Goal: Information Seeking & Learning: Learn about a topic

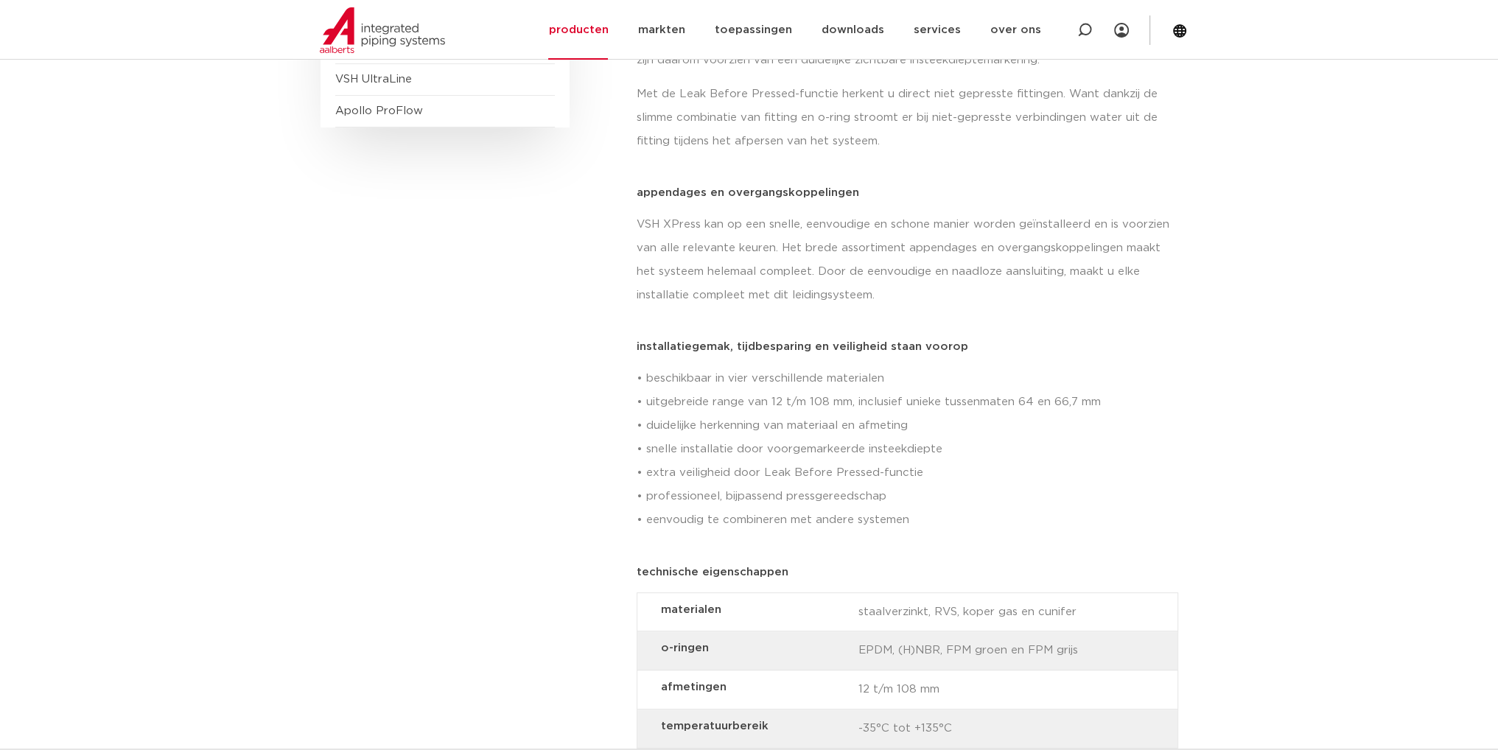
scroll to position [810, 0]
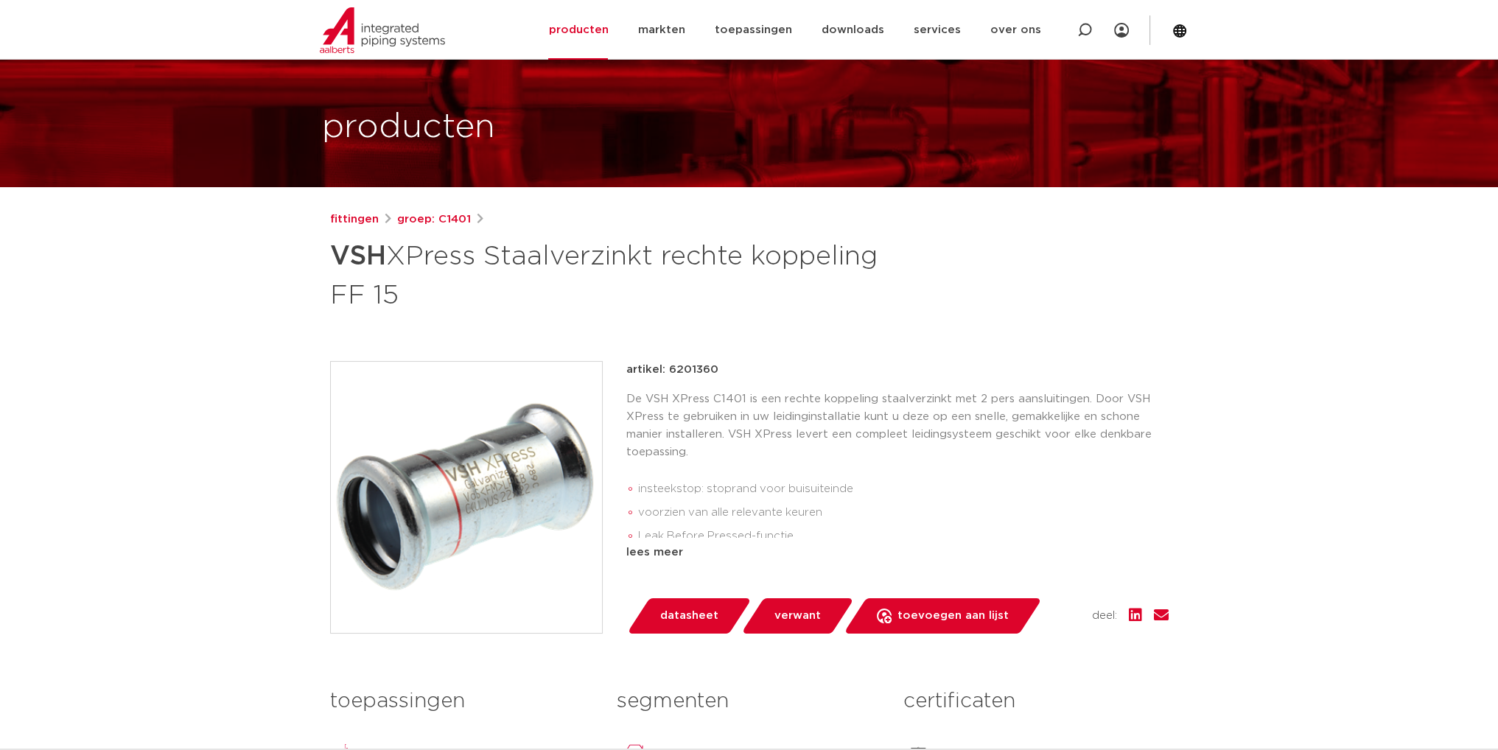
scroll to position [74, 0]
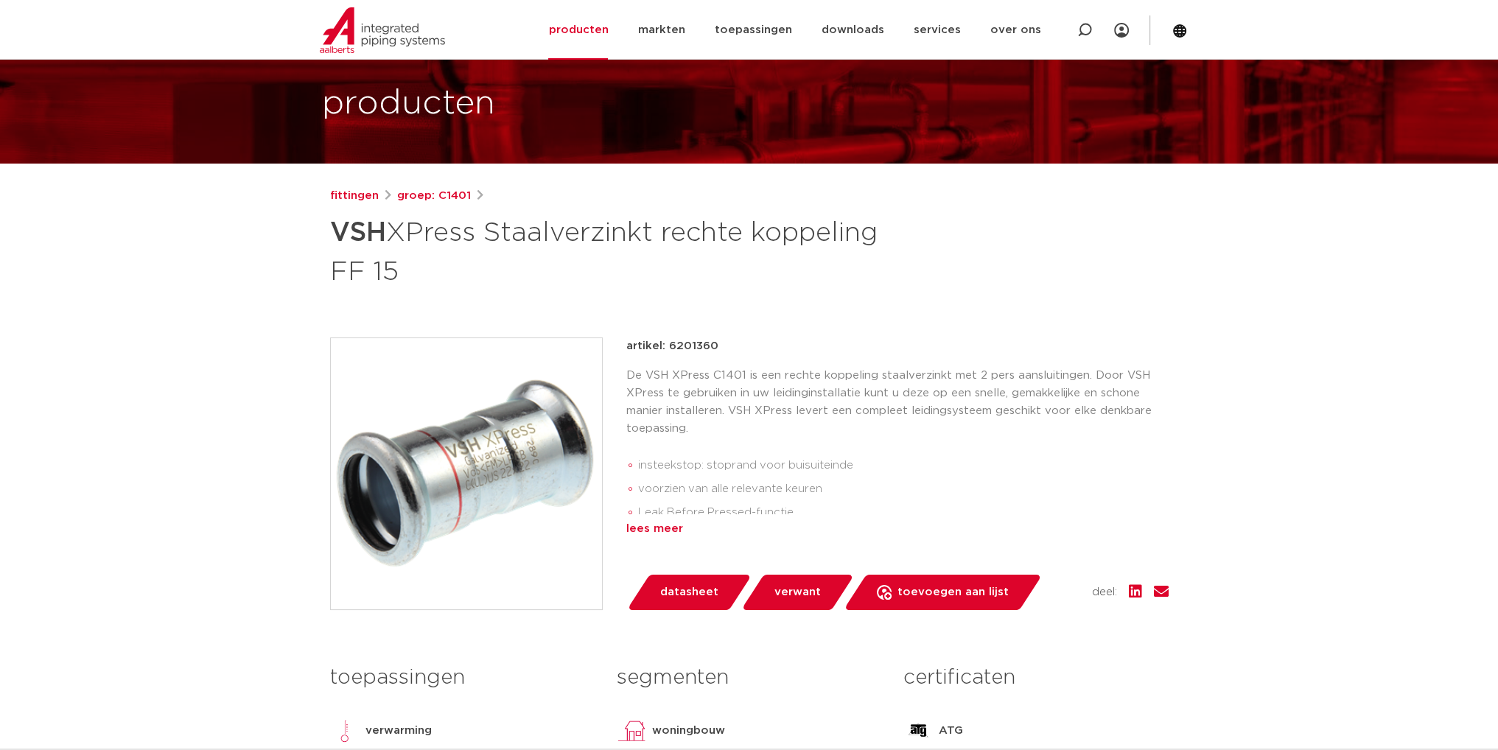
click at [666, 537] on div "lees meer" at bounding box center [897, 529] width 542 height 18
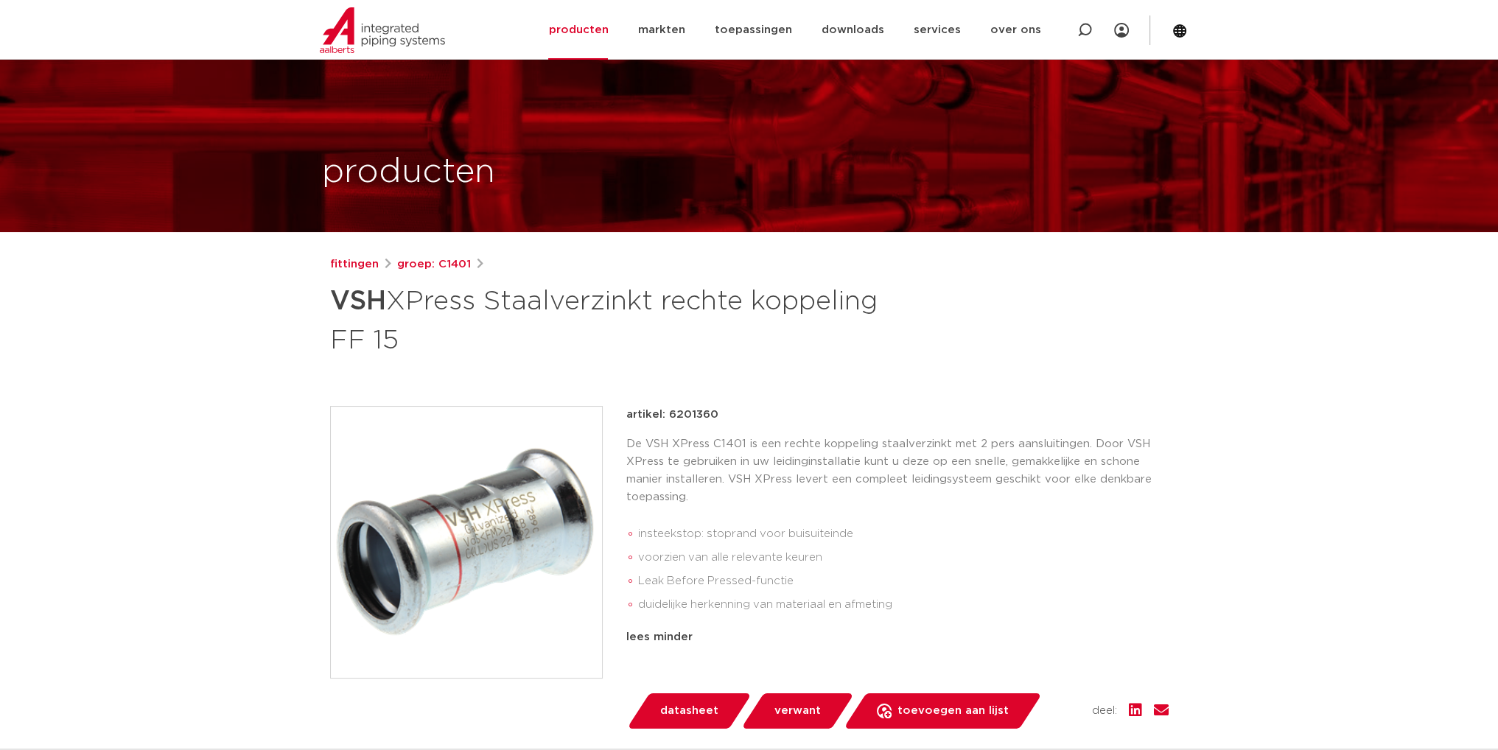
scroll to position [0, 0]
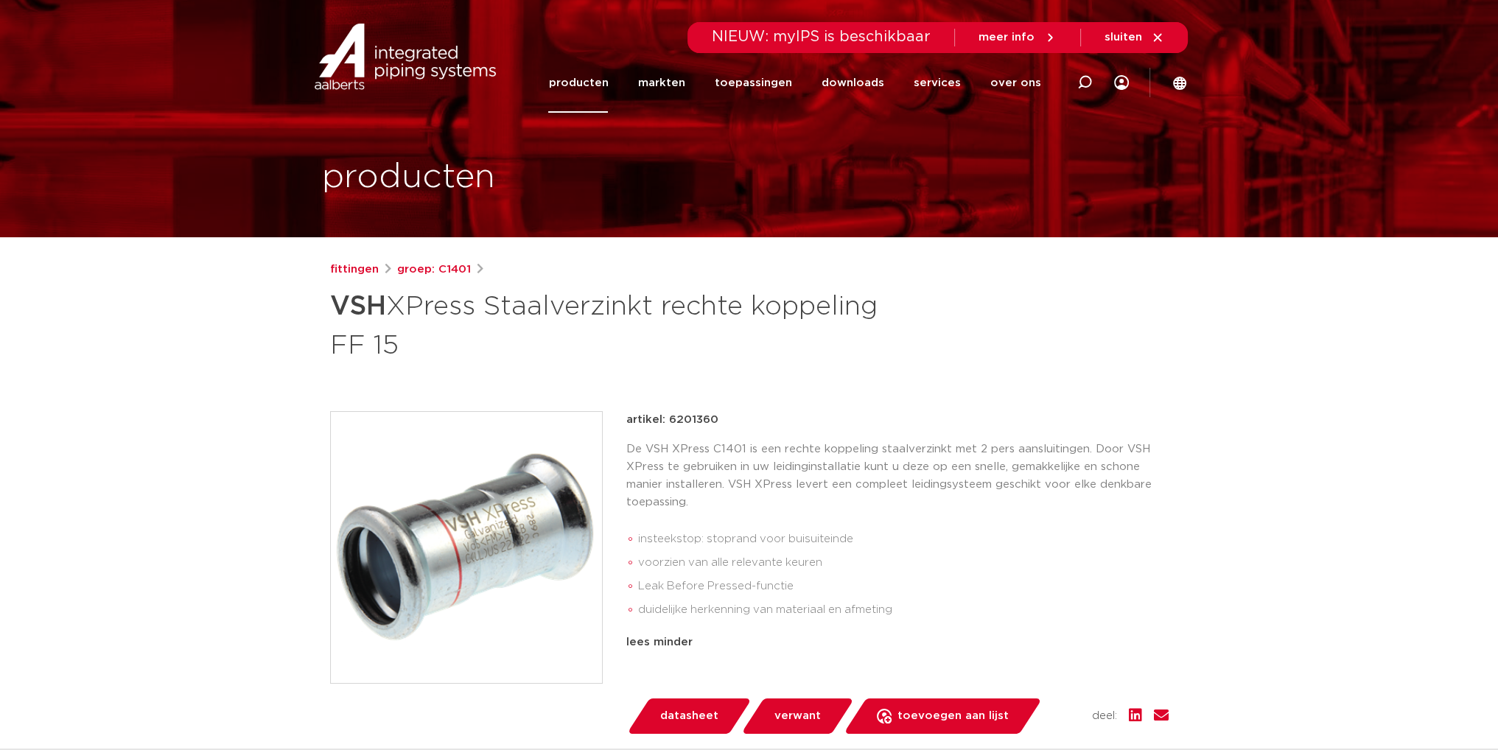
click at [608, 89] on link "producten" at bounding box center [578, 83] width 60 height 60
click at [362, 270] on link "fittingen" at bounding box center [354, 270] width 49 height 18
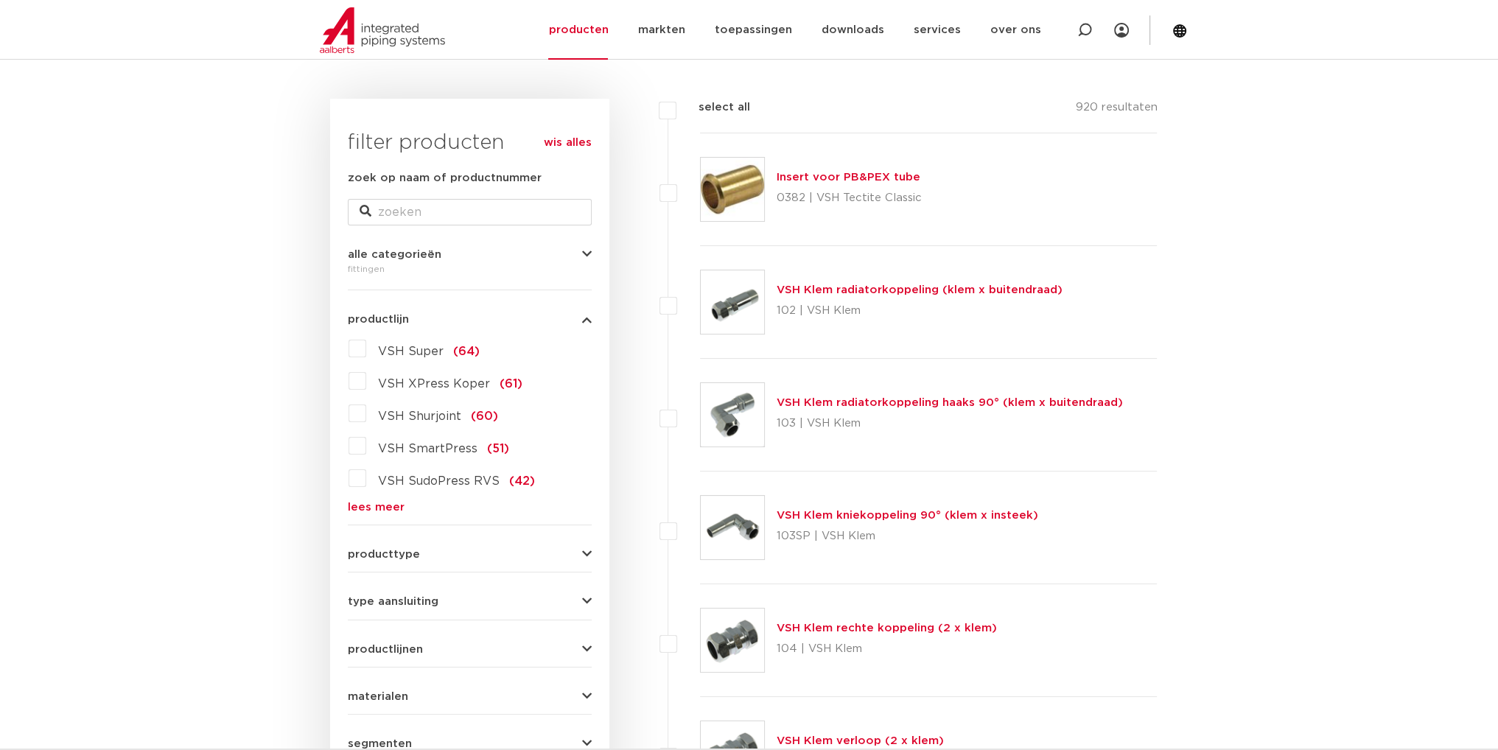
scroll to position [221, 0]
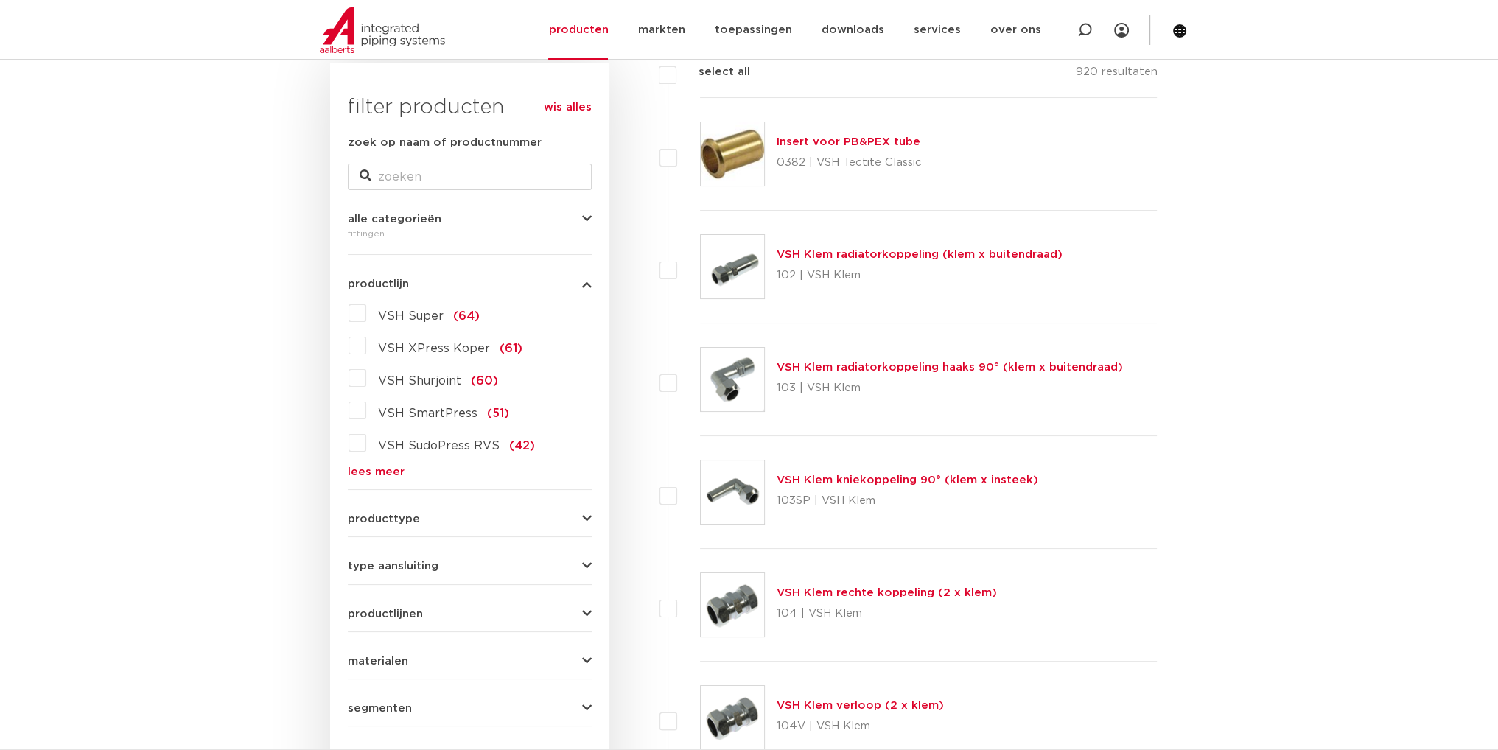
click at [415, 520] on span "producttype" at bounding box center [384, 518] width 72 height 11
click at [393, 480] on form "zoek op naam of productnummer alle categorieën fittingen fittingen afsluiters b…" at bounding box center [470, 483] width 244 height 698
click at [387, 471] on link "lees meer" at bounding box center [470, 471] width 244 height 11
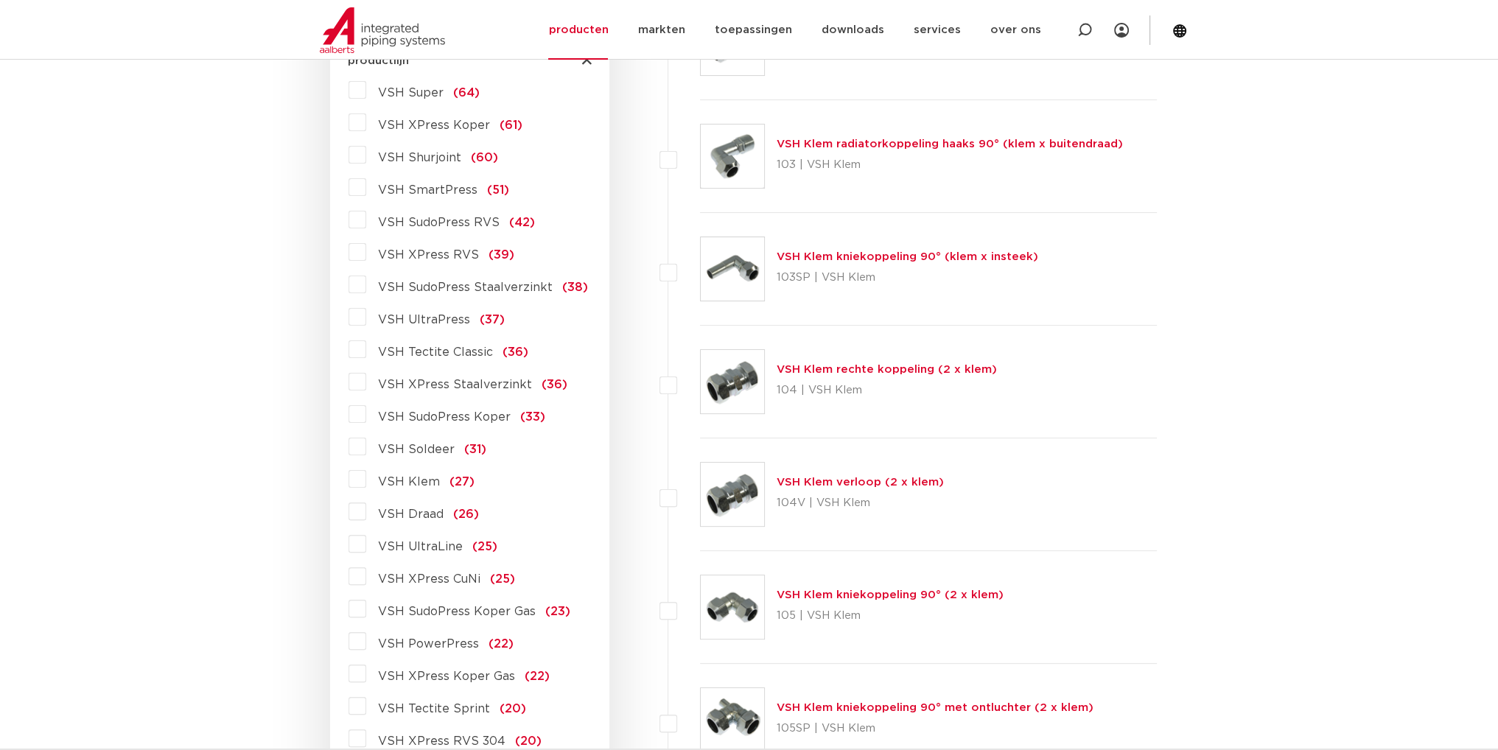
scroll to position [442, 0]
click at [366, 386] on label "VSH XPress Staalverzinkt (36)" at bounding box center [466, 384] width 201 height 24
click at [0, 0] on input "VSH XPress Staalverzinkt (36)" at bounding box center [0, 0] width 0 height 0
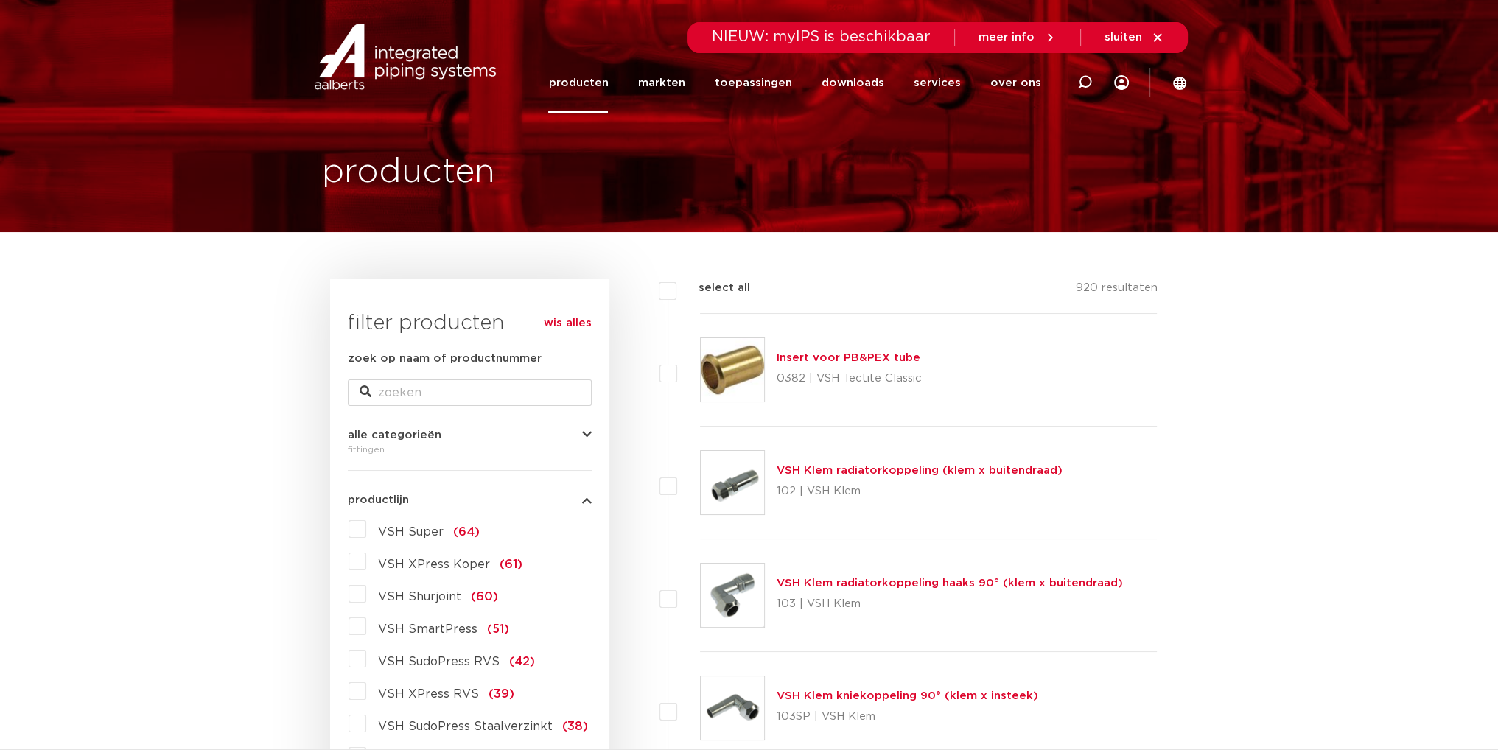
scroll to position [0, 0]
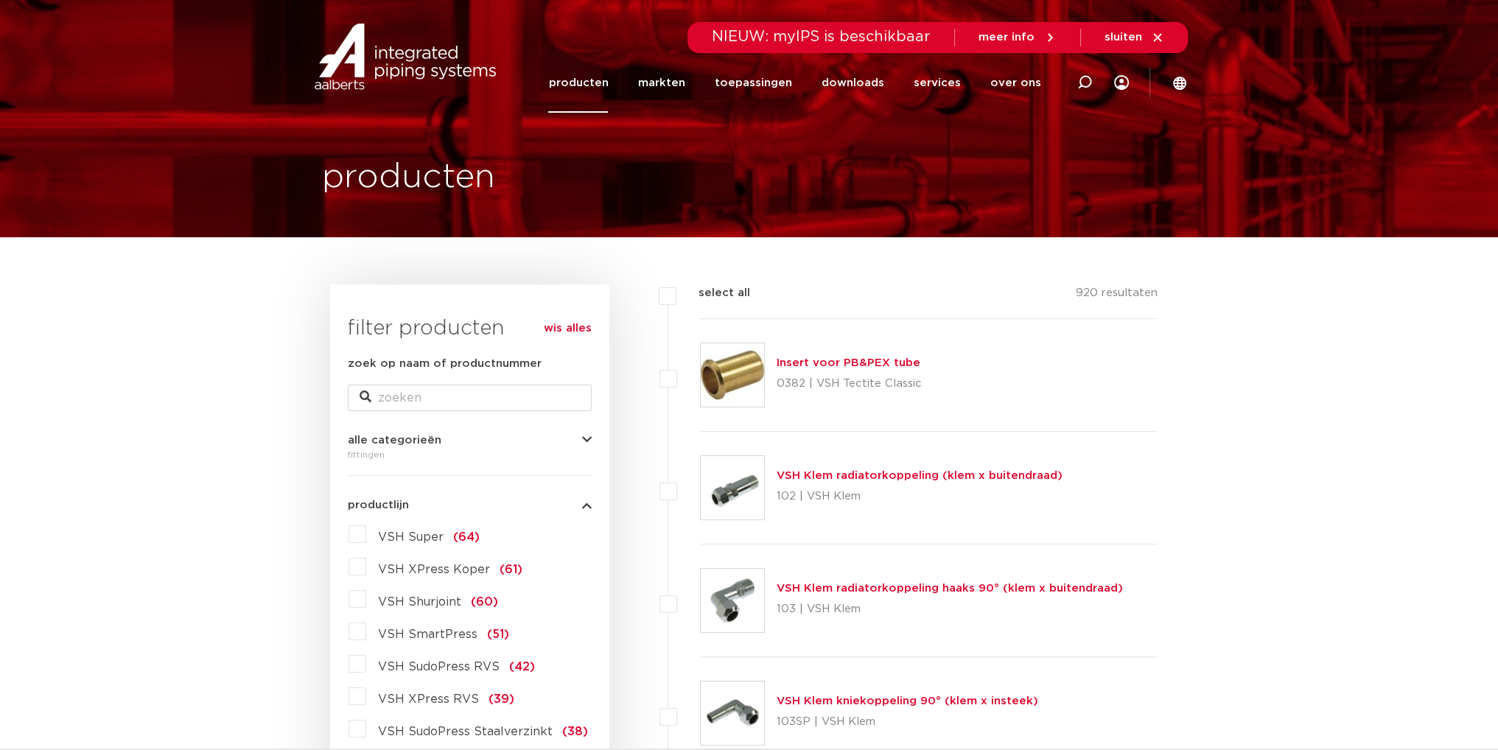
click at [587, 502] on icon "button" at bounding box center [587, 504] width 10 height 11
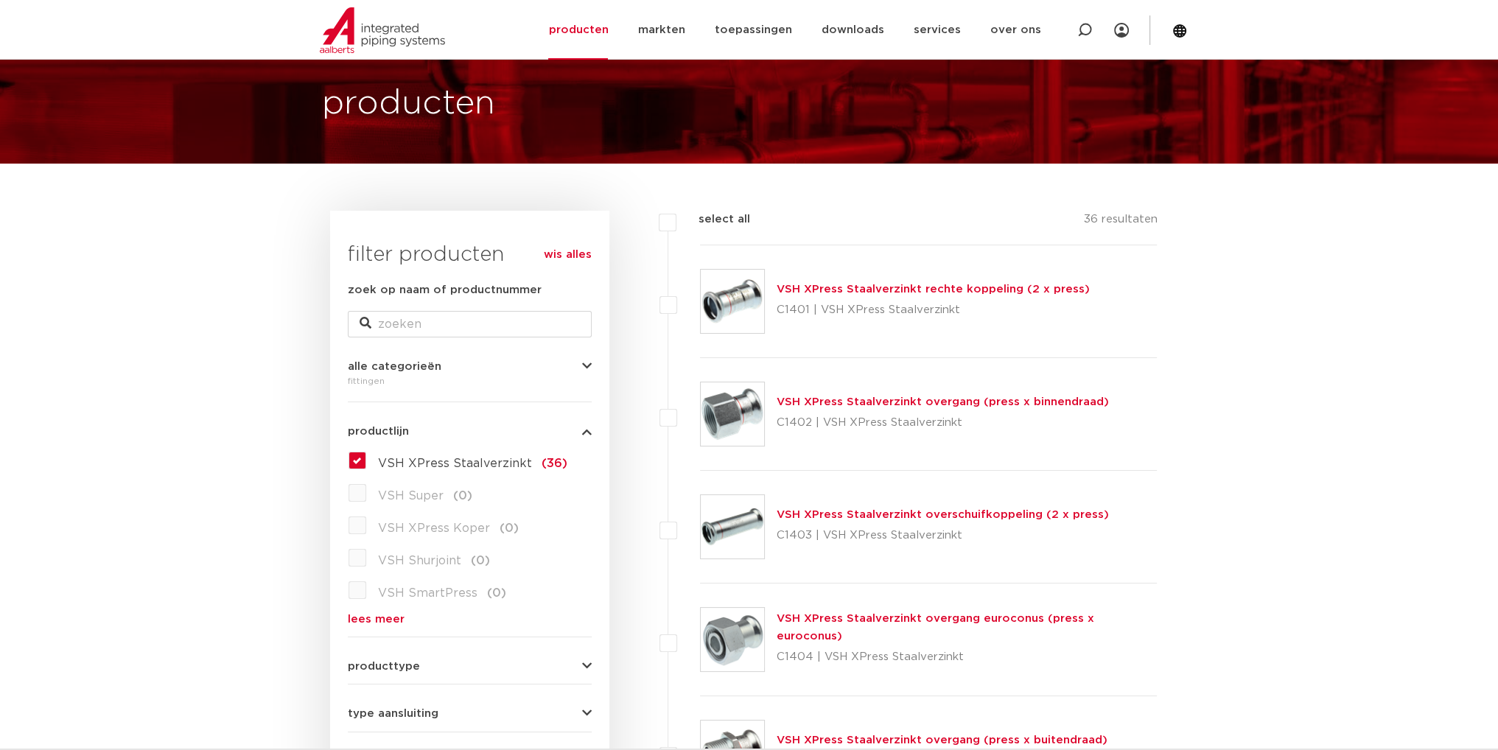
click at [587, 427] on icon "button" at bounding box center [587, 431] width 10 height 11
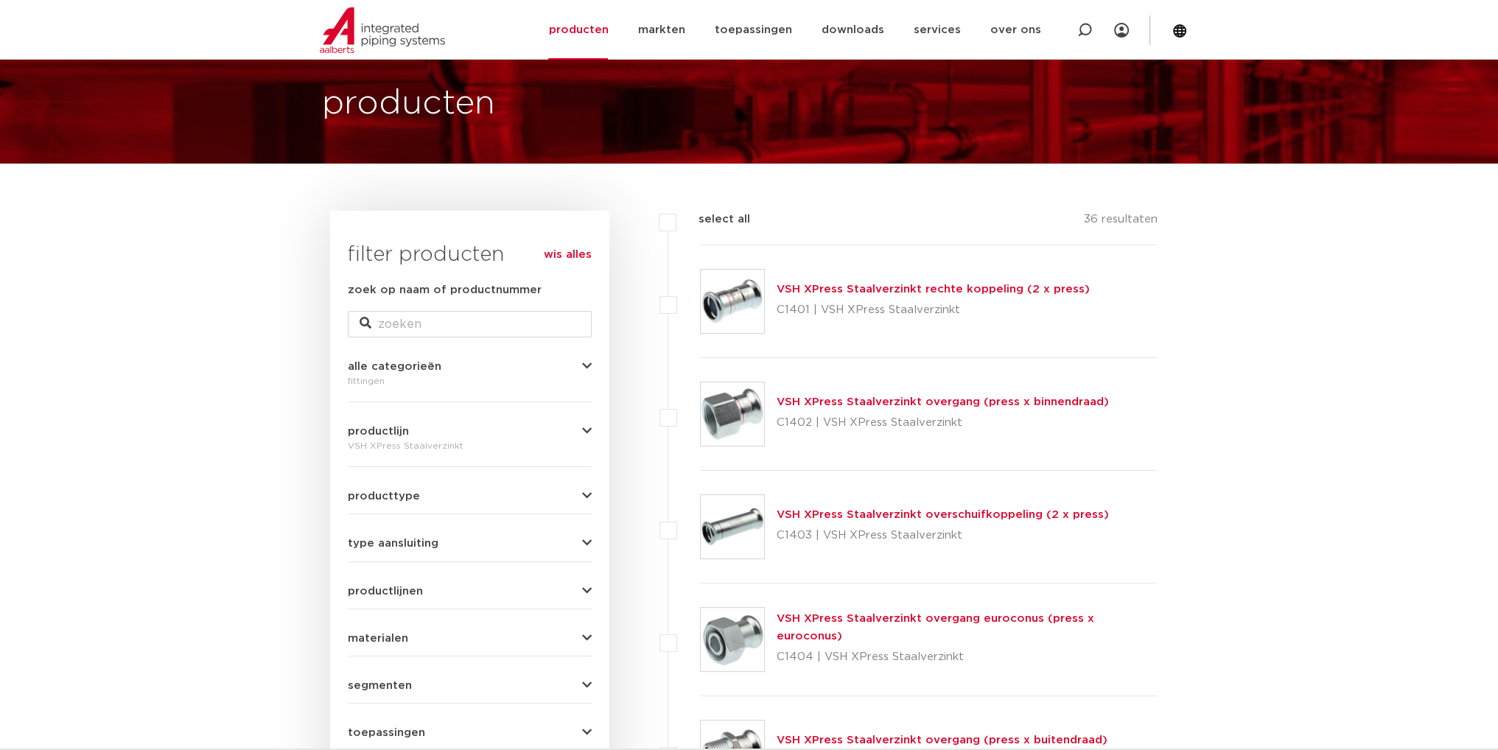
click at [588, 496] on icon "button" at bounding box center [587, 496] width 10 height 11
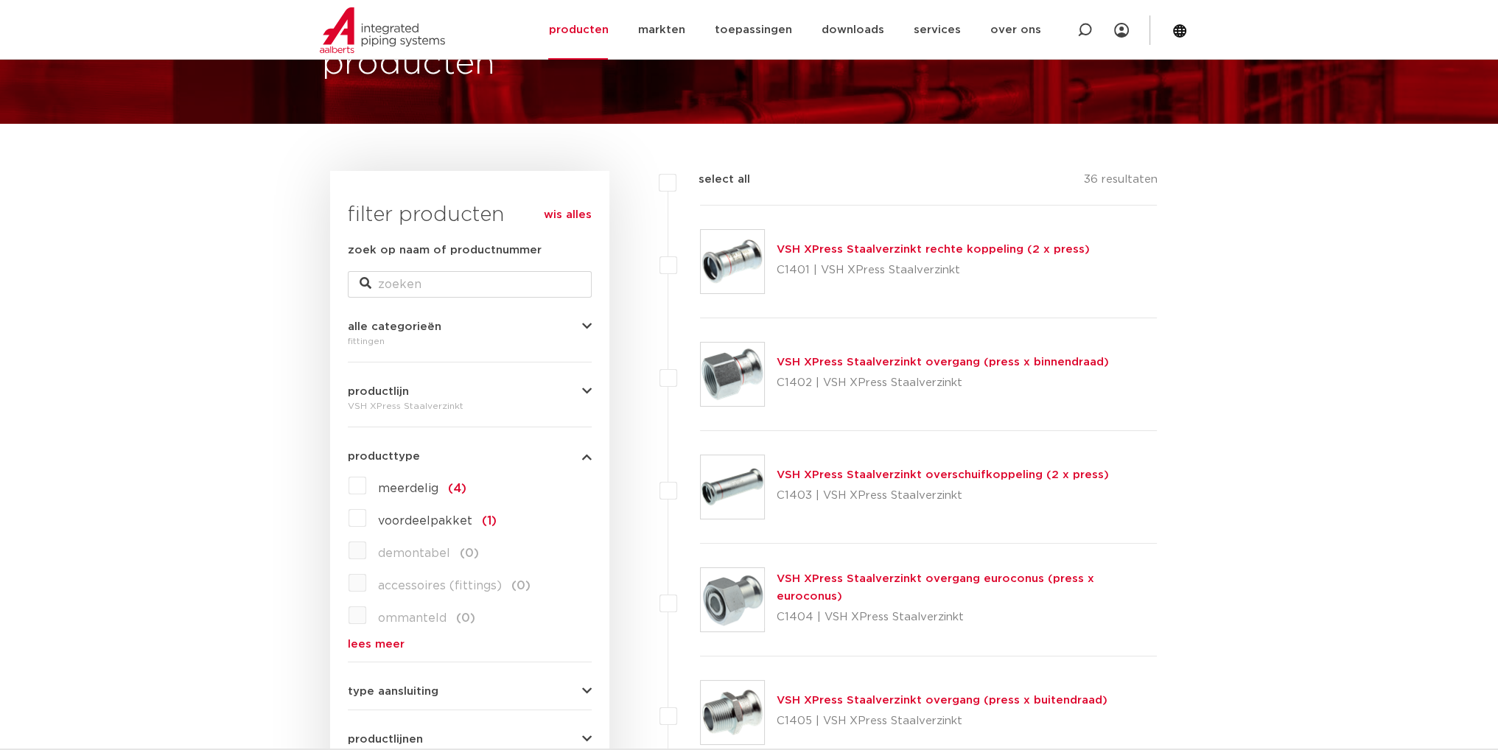
scroll to position [147, 0]
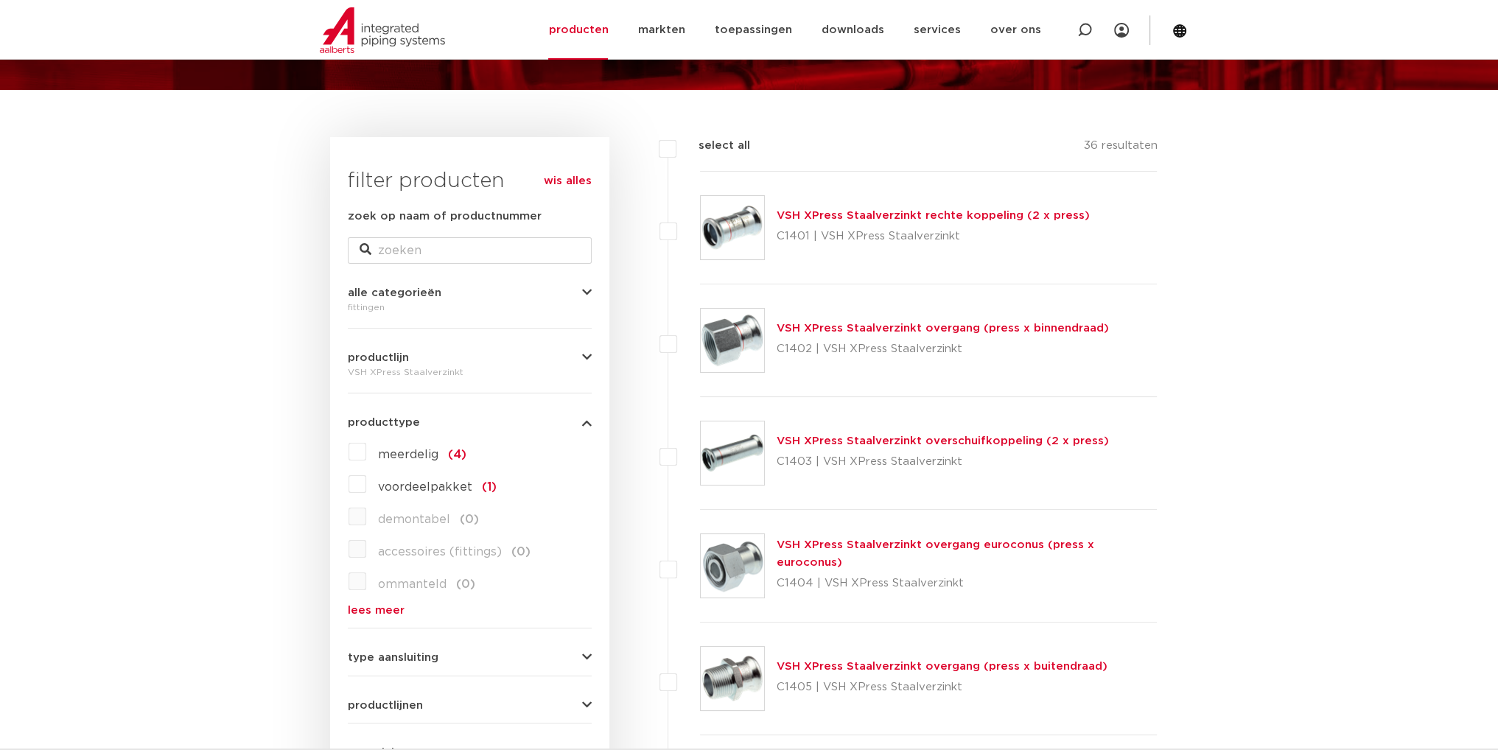
click at [583, 422] on icon "button" at bounding box center [587, 422] width 10 height 11
click at [580, 461] on div "type aansluiting press (32) buiseind (9) Rp - binnendraad cilindrisch (BSPT) (7…" at bounding box center [470, 463] width 244 height 23
click at [583, 465] on icon "button" at bounding box center [587, 469] width 10 height 11
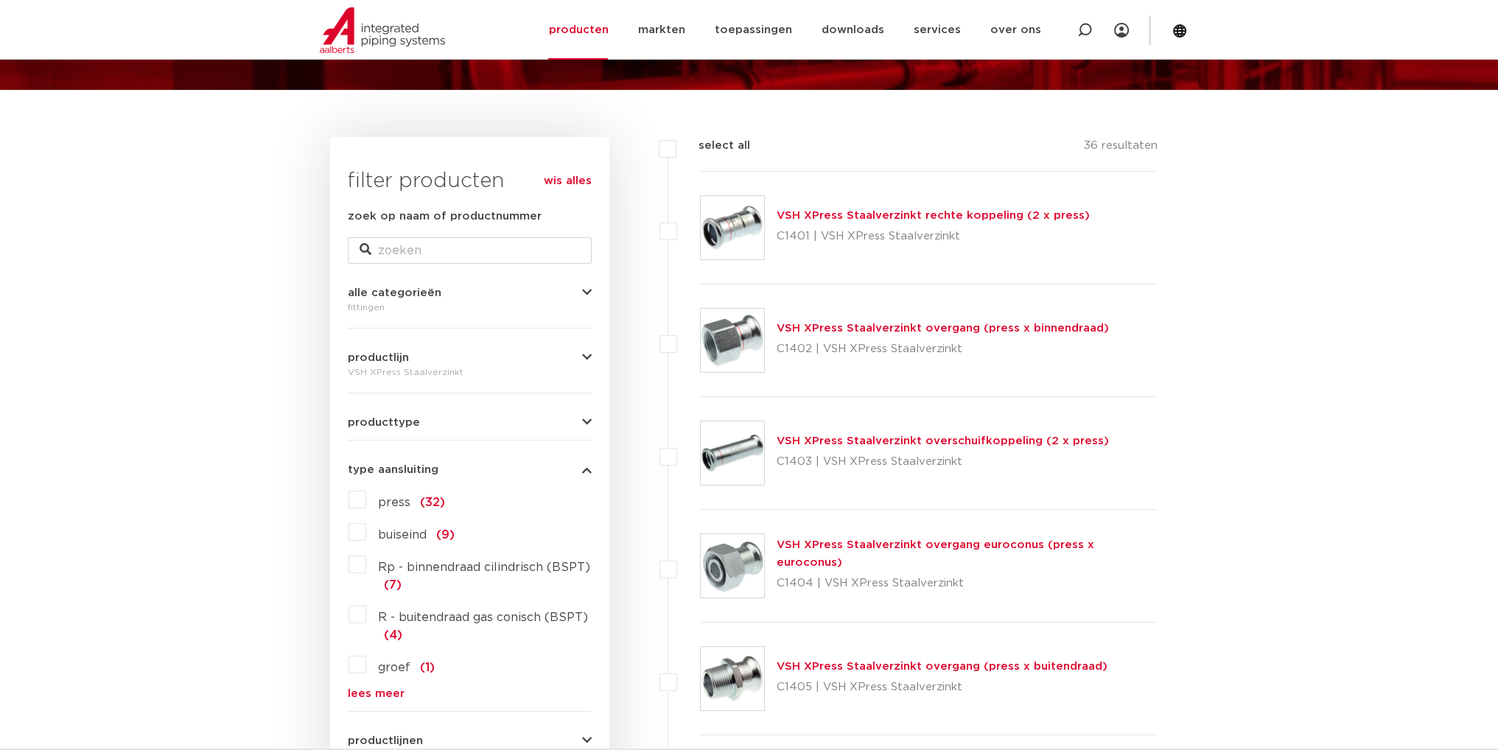
click at [582, 469] on icon "button" at bounding box center [587, 469] width 10 height 11
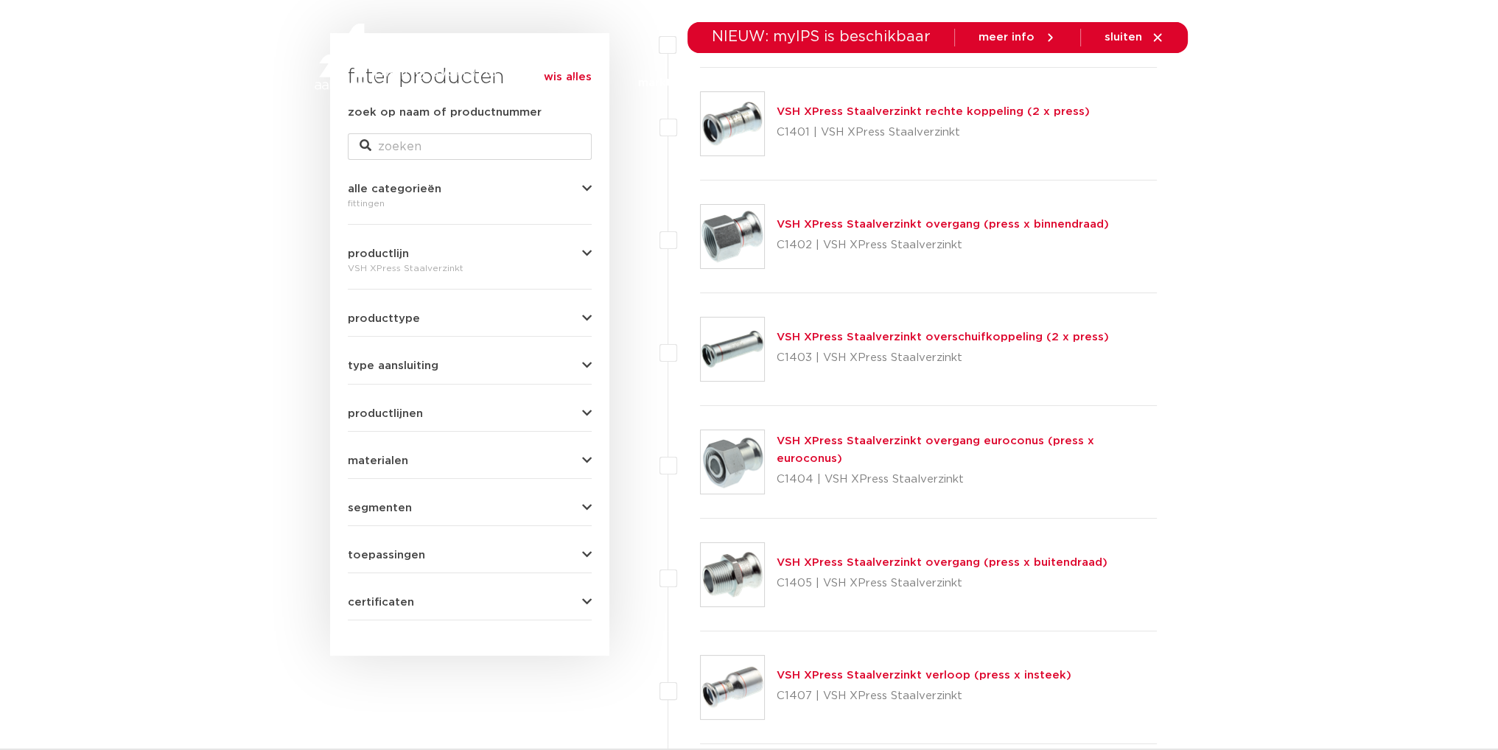
scroll to position [0, 0]
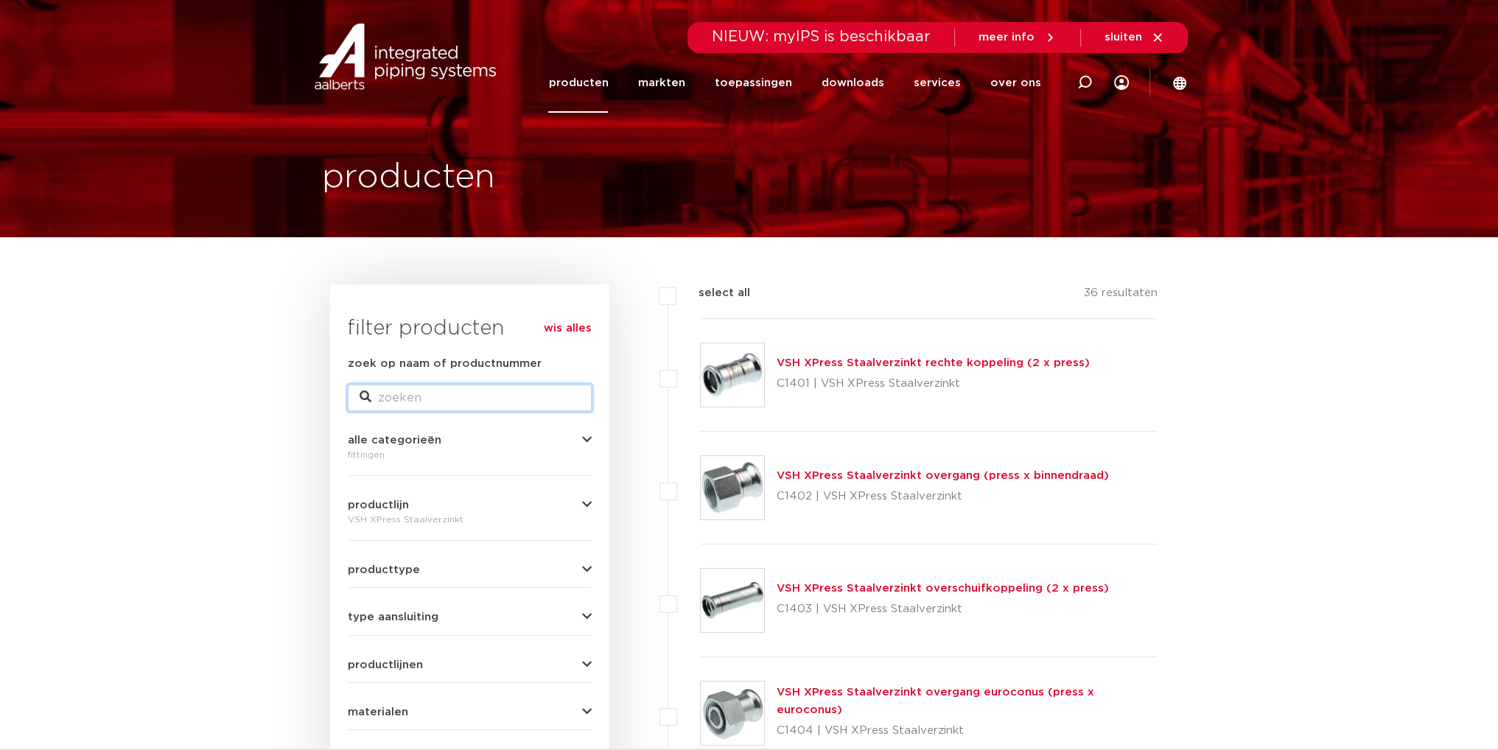
click at [497, 393] on input "zoek op naam of productnummer" at bounding box center [470, 398] width 244 height 27
type input "FF15"
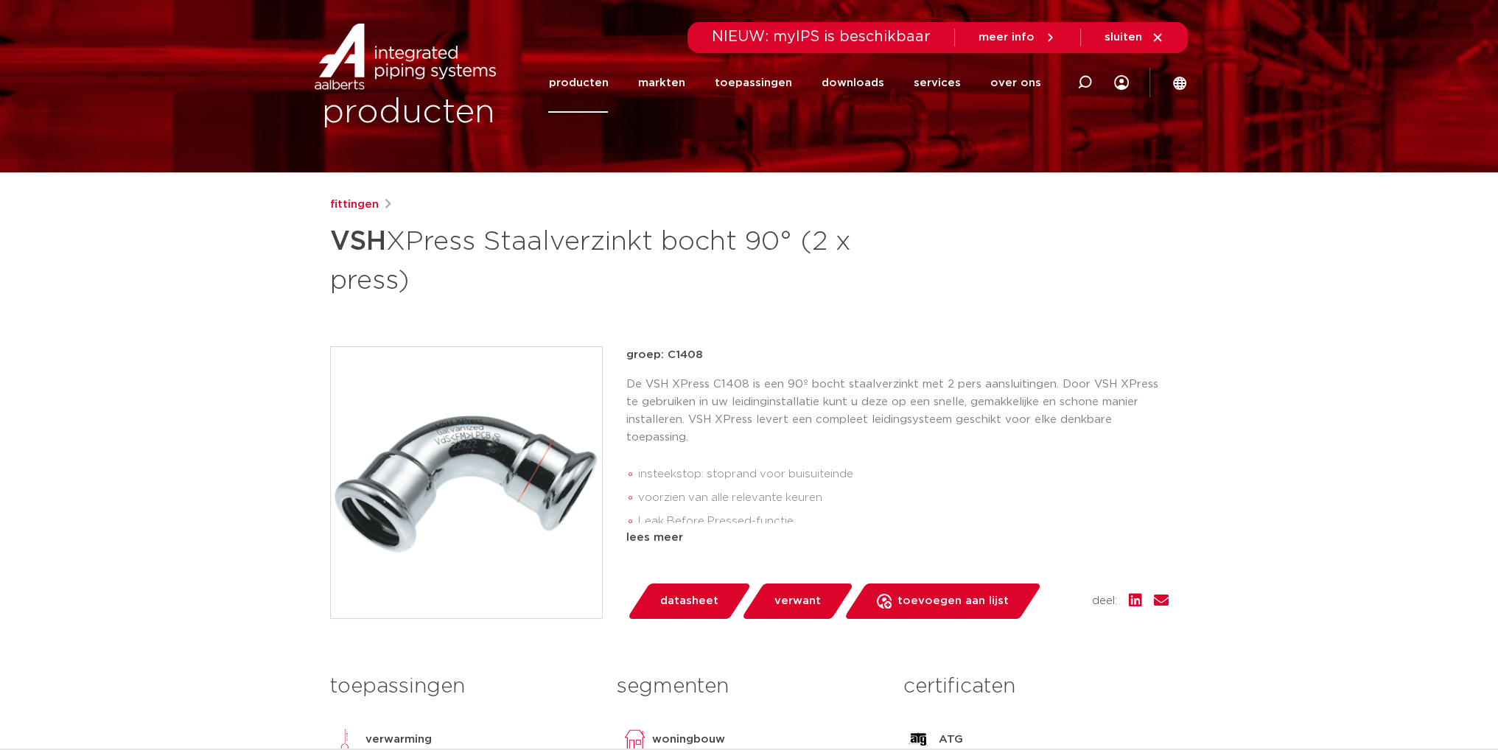
scroll to position [221, 0]
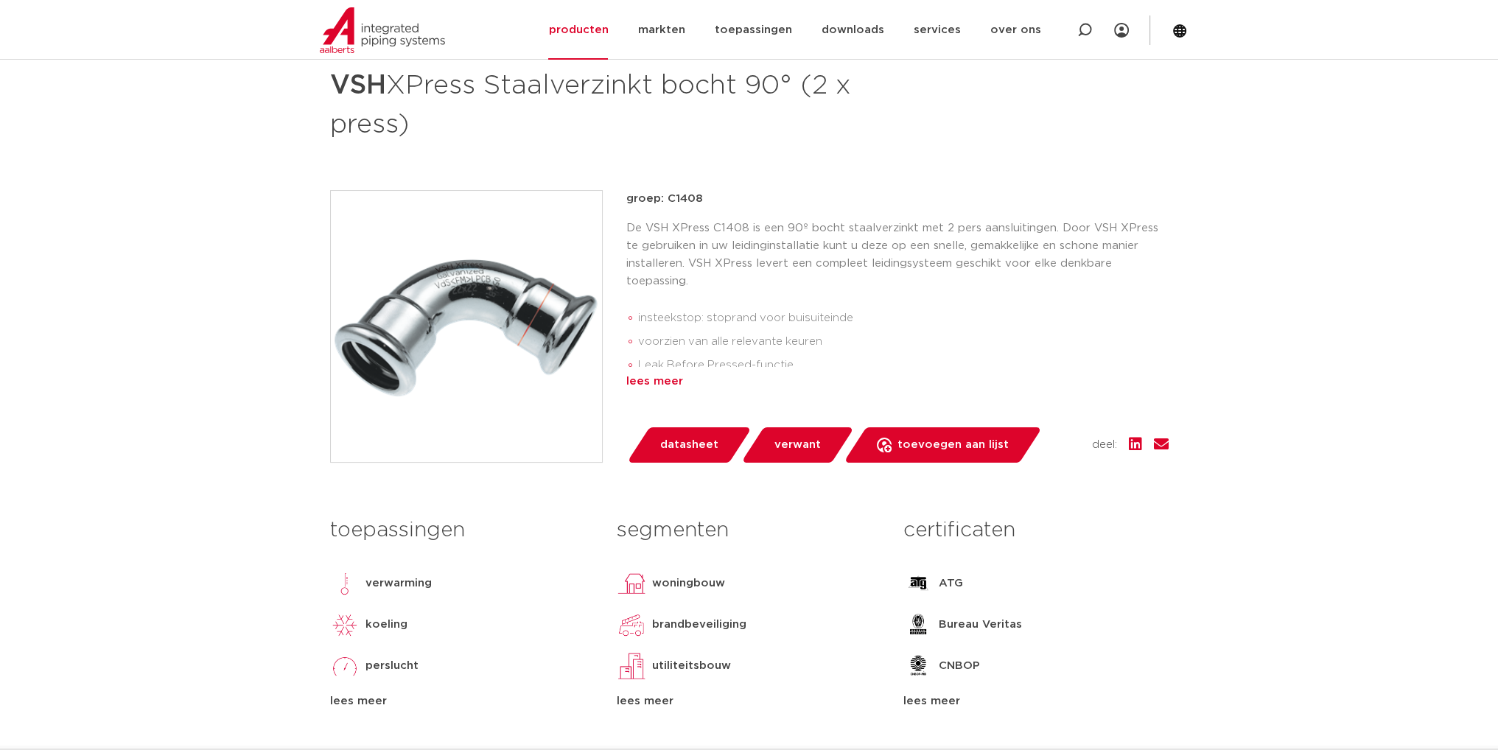
click at [663, 379] on div "lees meer" at bounding box center [897, 382] width 542 height 18
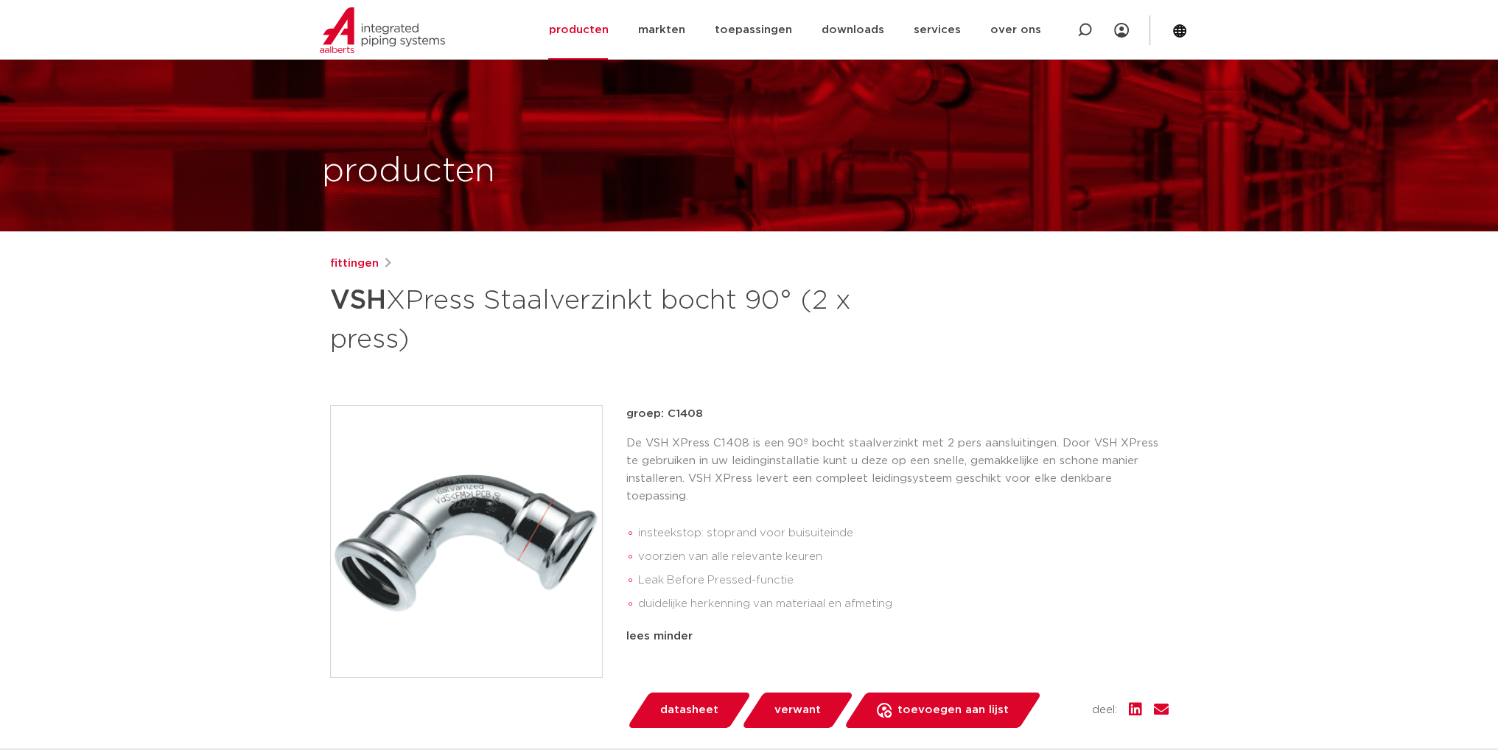
scroll to position [0, 0]
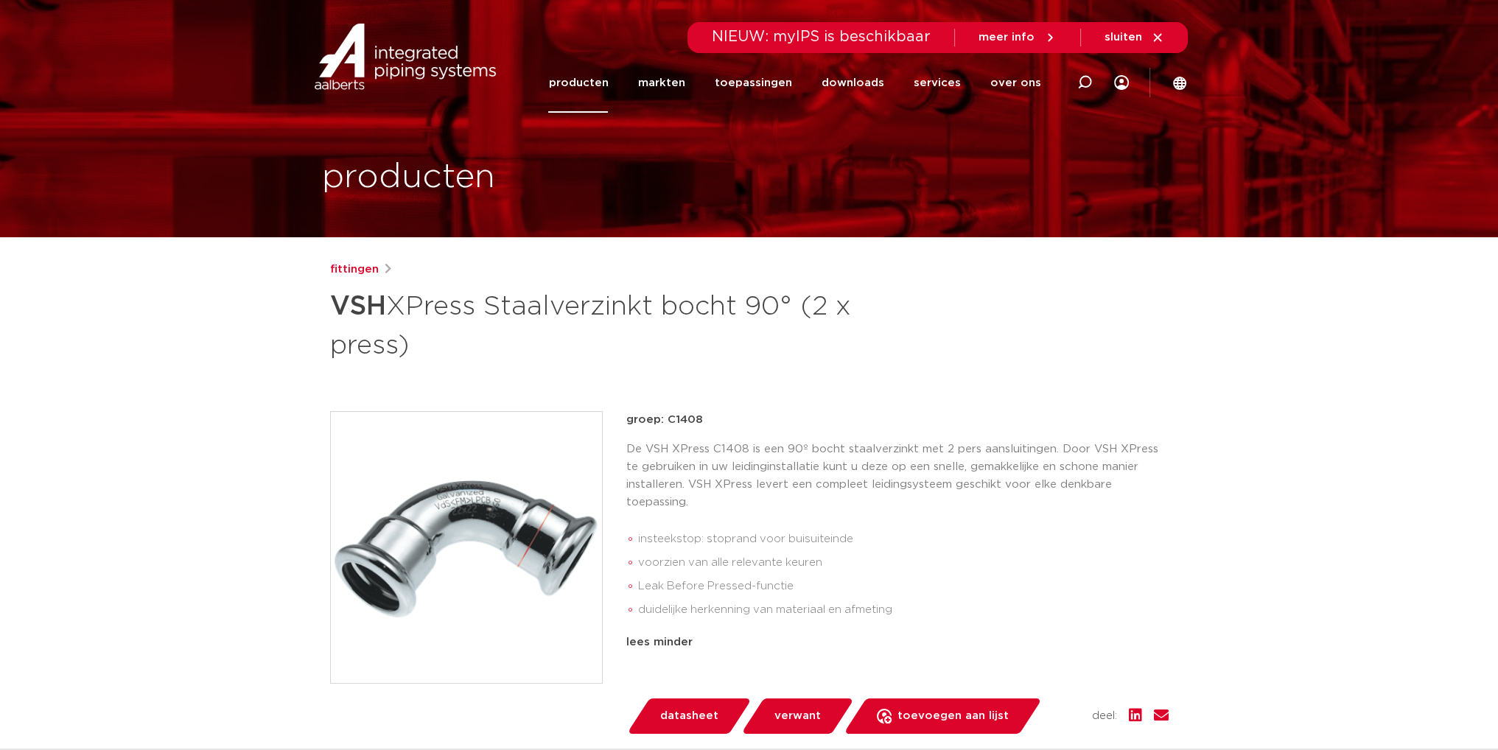
click at [689, 723] on span "datasheet" at bounding box center [689, 716] width 58 height 24
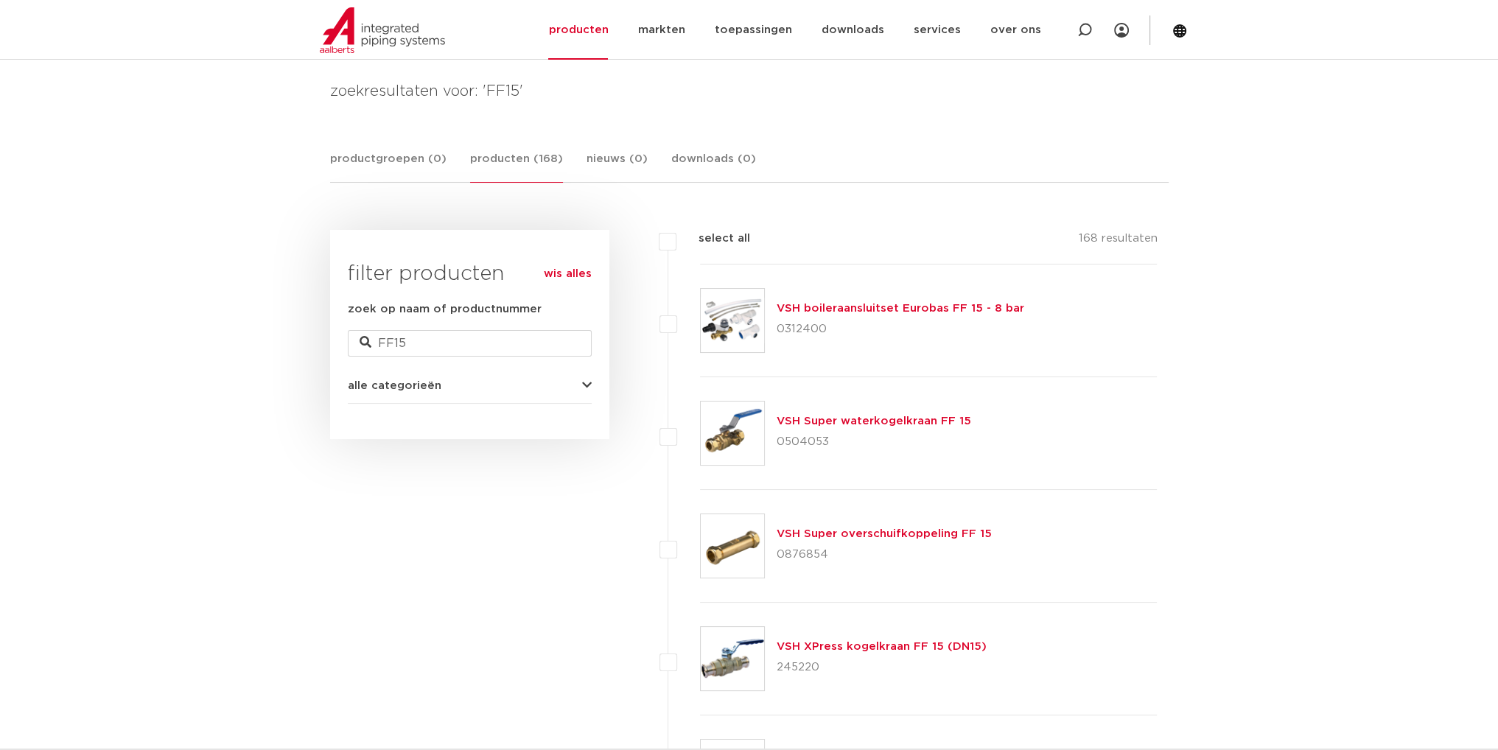
scroll to position [221, 0]
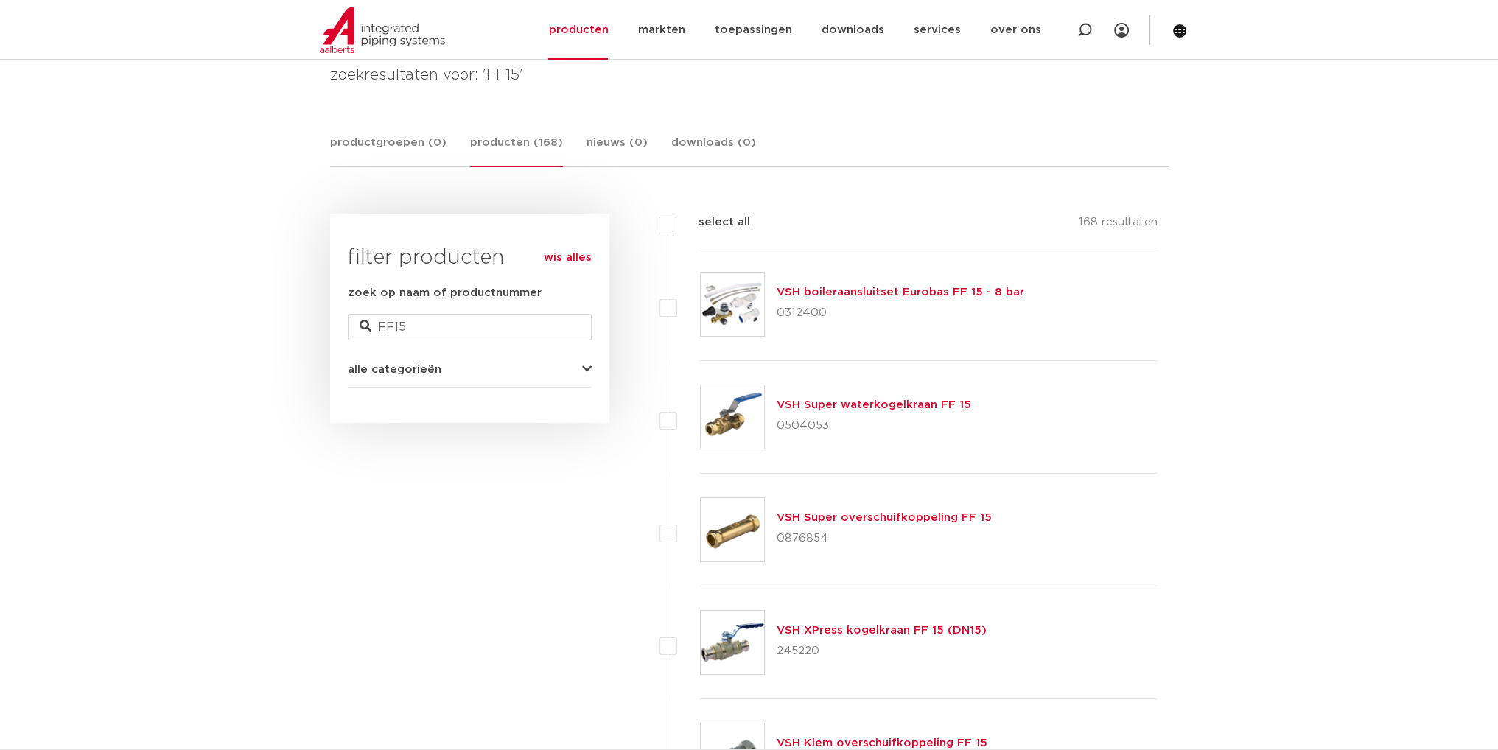
click at [583, 364] on icon "button" at bounding box center [587, 369] width 10 height 11
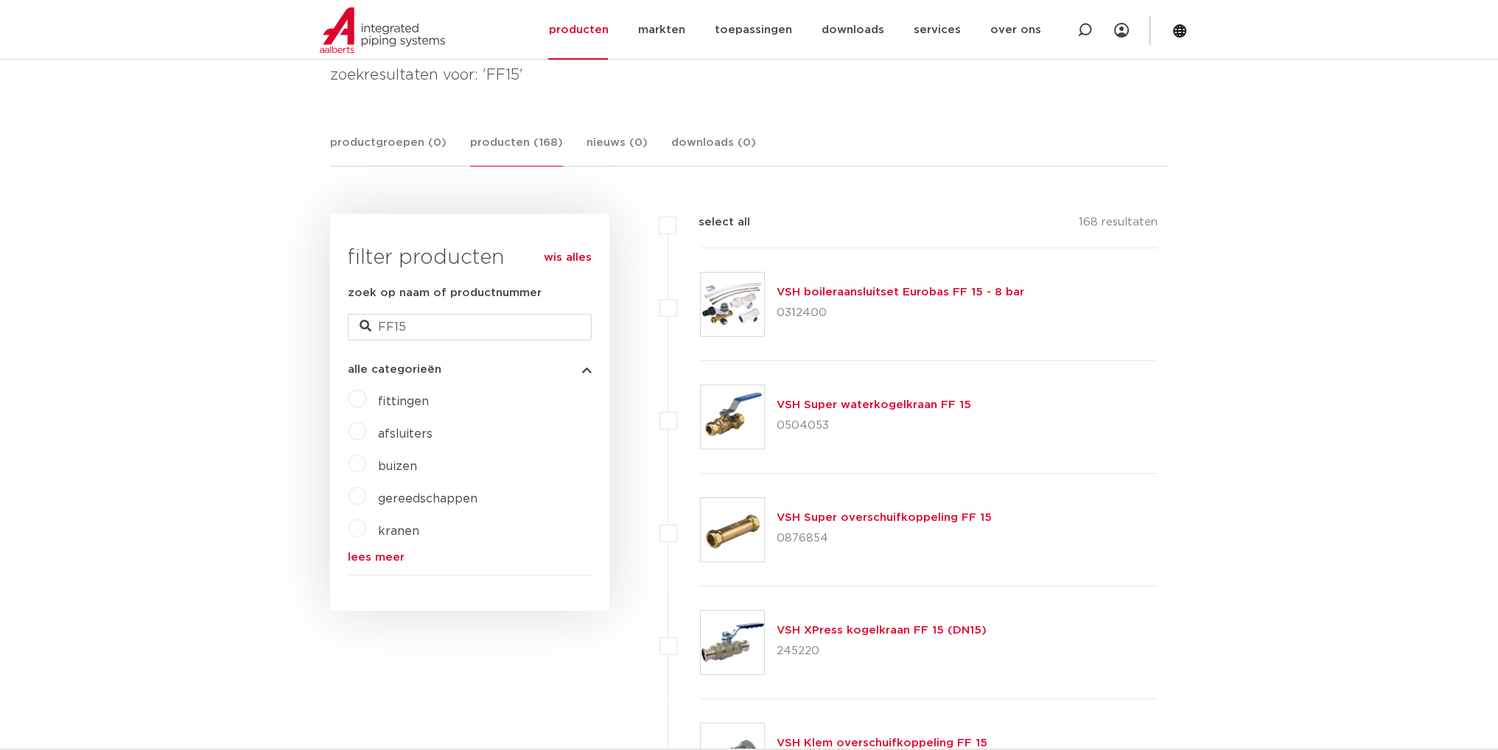
click at [366, 399] on label "fittingen" at bounding box center [397, 399] width 63 height 24
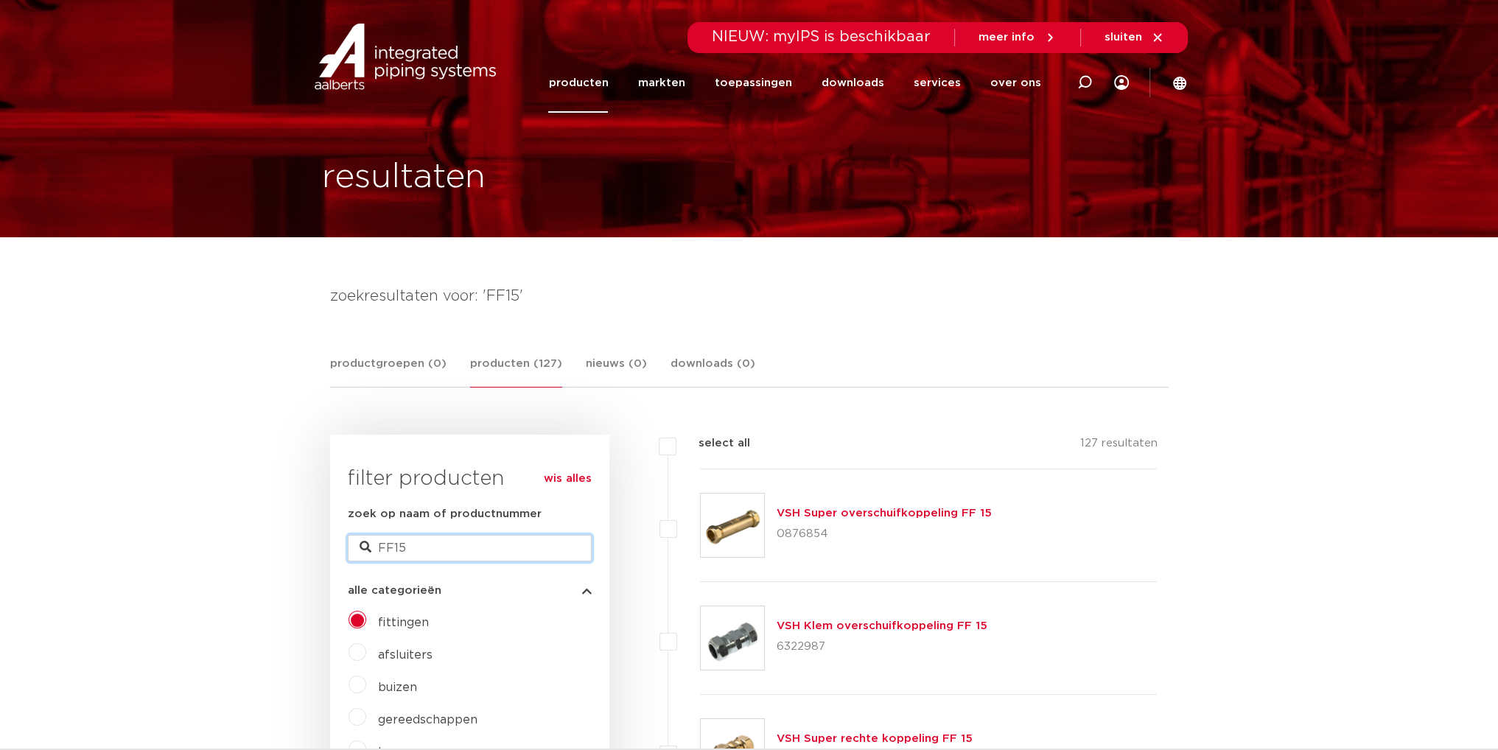
click at [450, 543] on input "FF15" at bounding box center [470, 548] width 244 height 27
type input "FF15 Xpress staal"
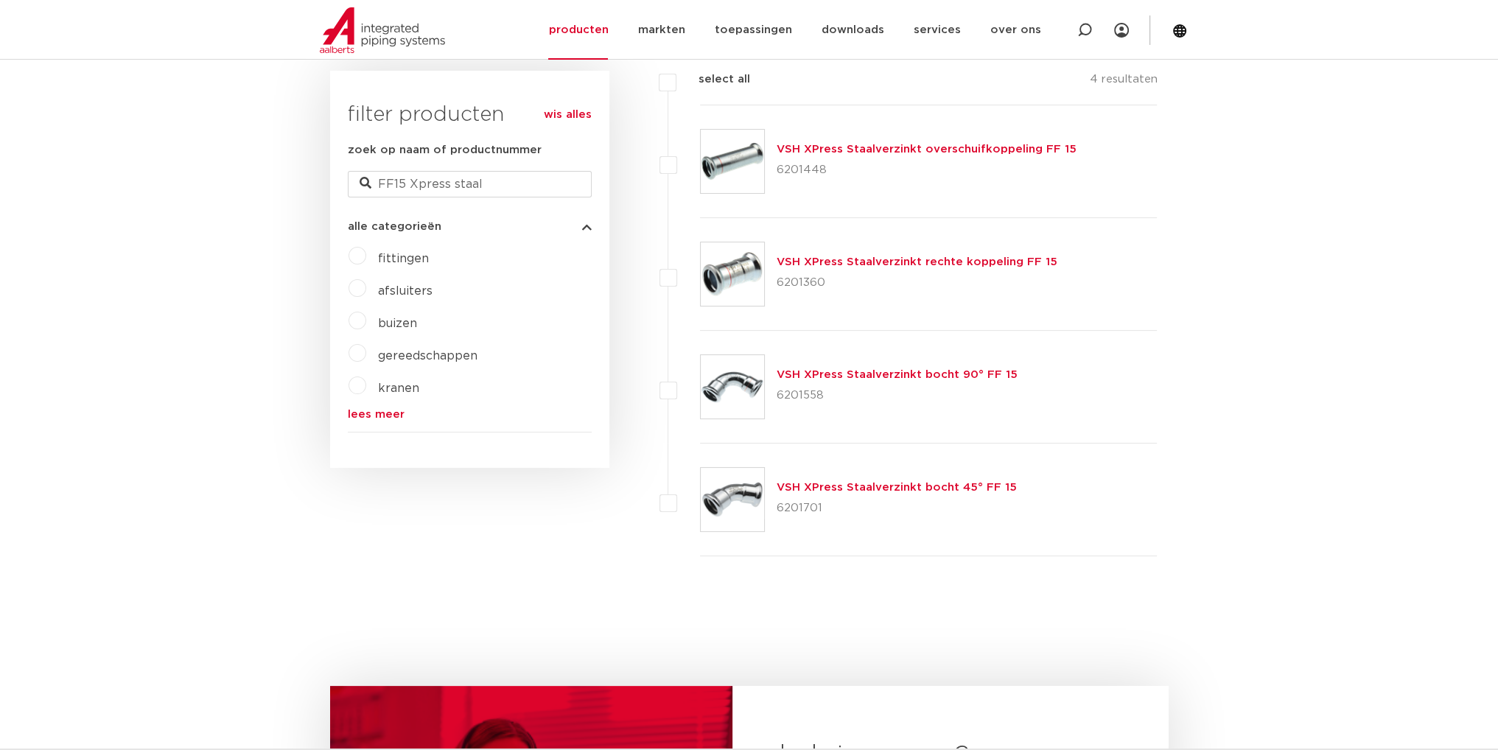
scroll to position [368, 0]
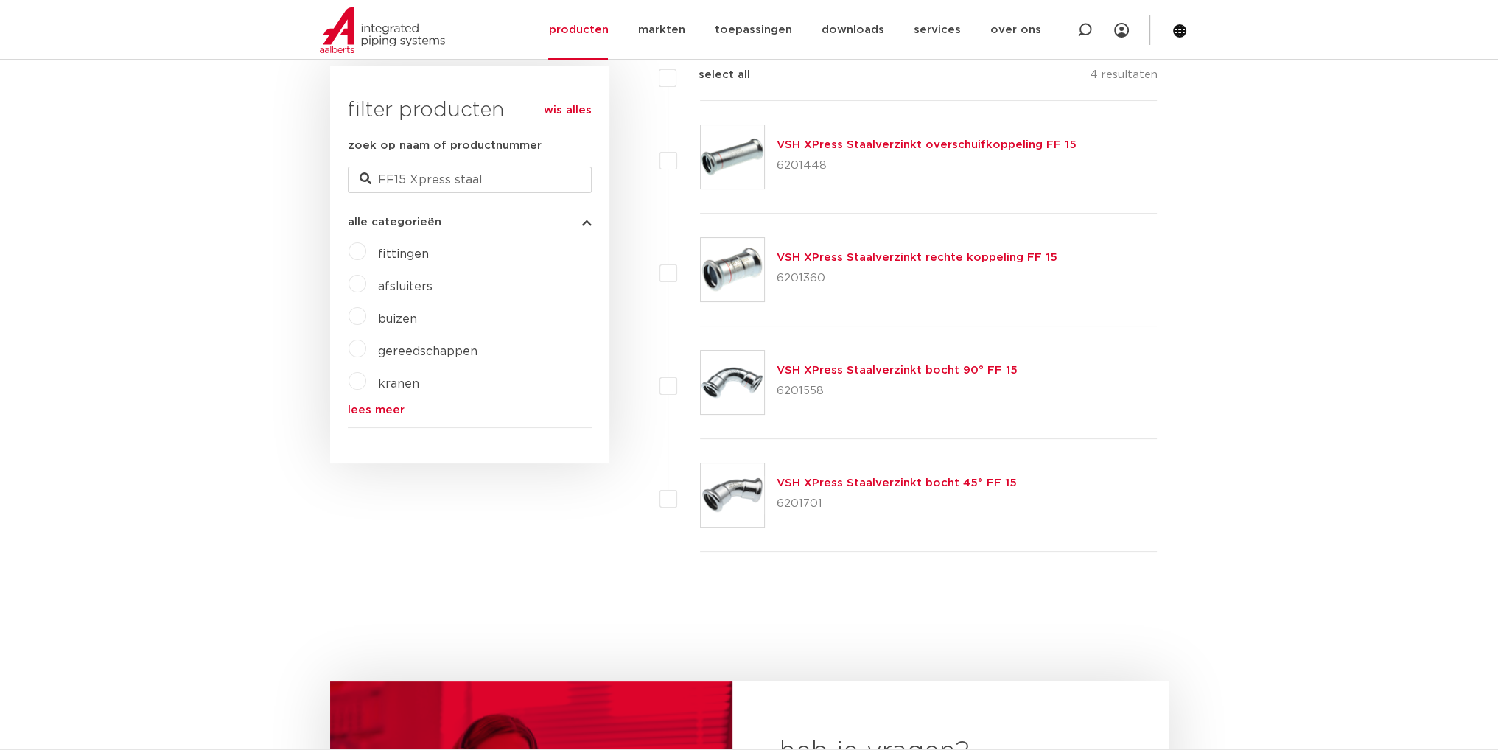
click at [894, 373] on link "VSH XPress Staalverzinkt bocht 90° FF 15" at bounding box center [896, 370] width 241 height 11
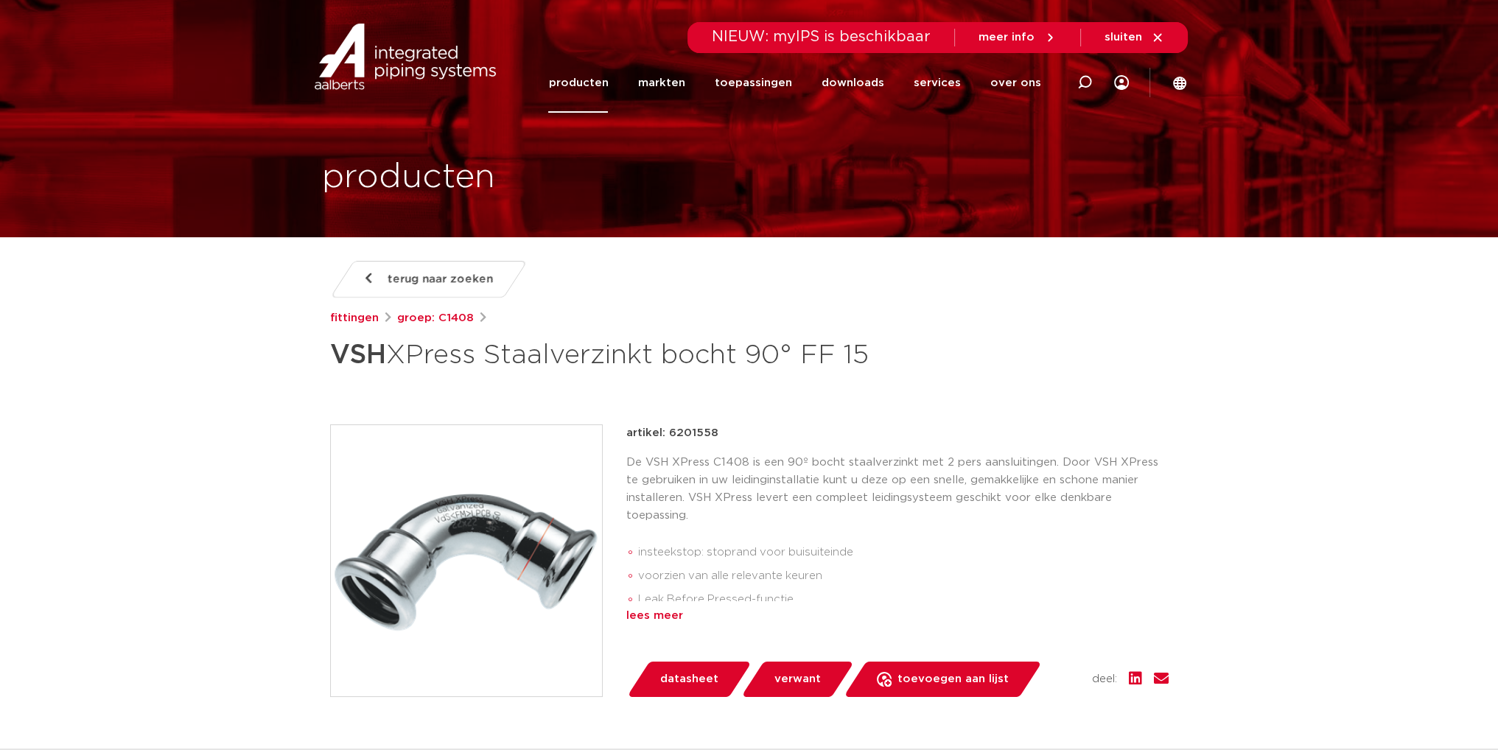
click at [656, 612] on div "lees meer" at bounding box center [897, 616] width 542 height 18
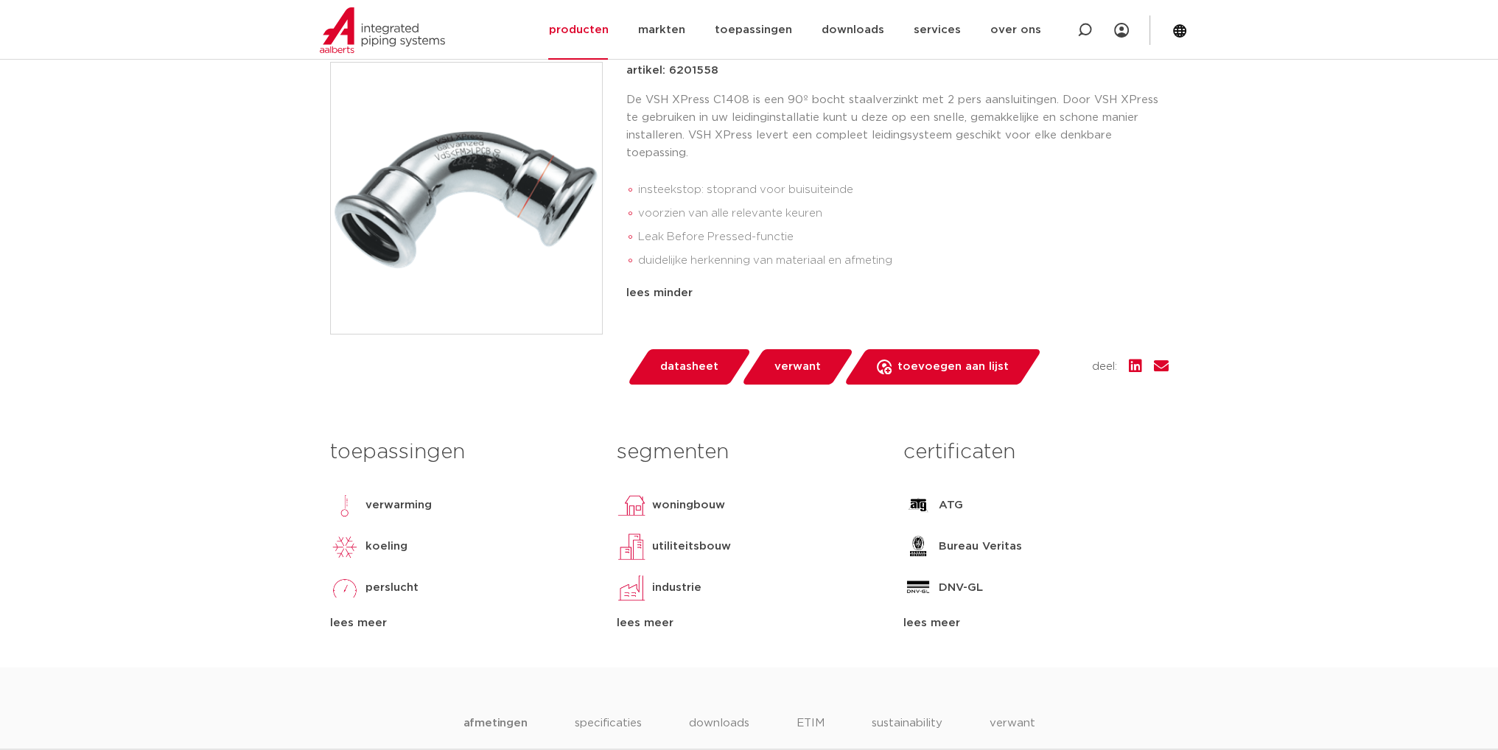
scroll to position [442, 0]
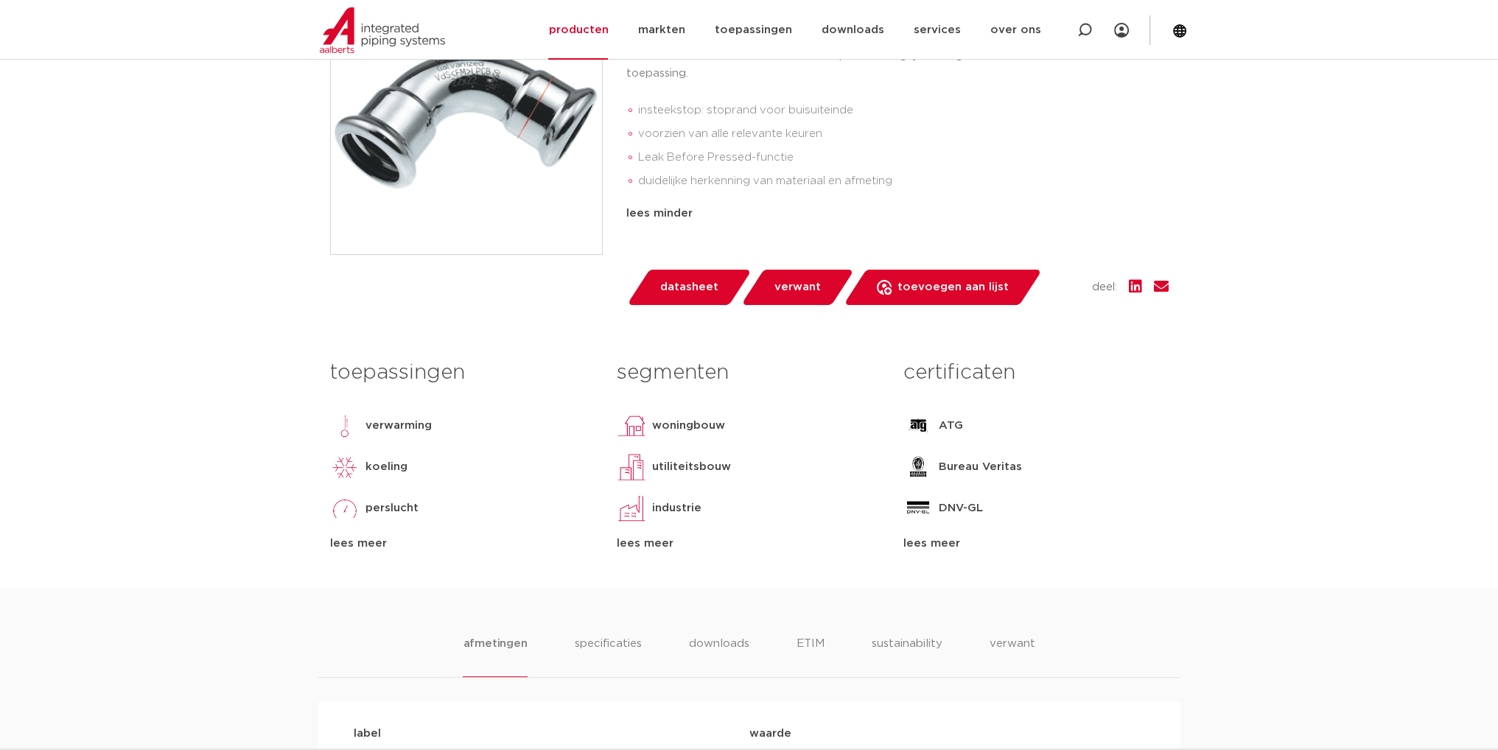
click at [711, 292] on span "datasheet" at bounding box center [689, 288] width 58 height 24
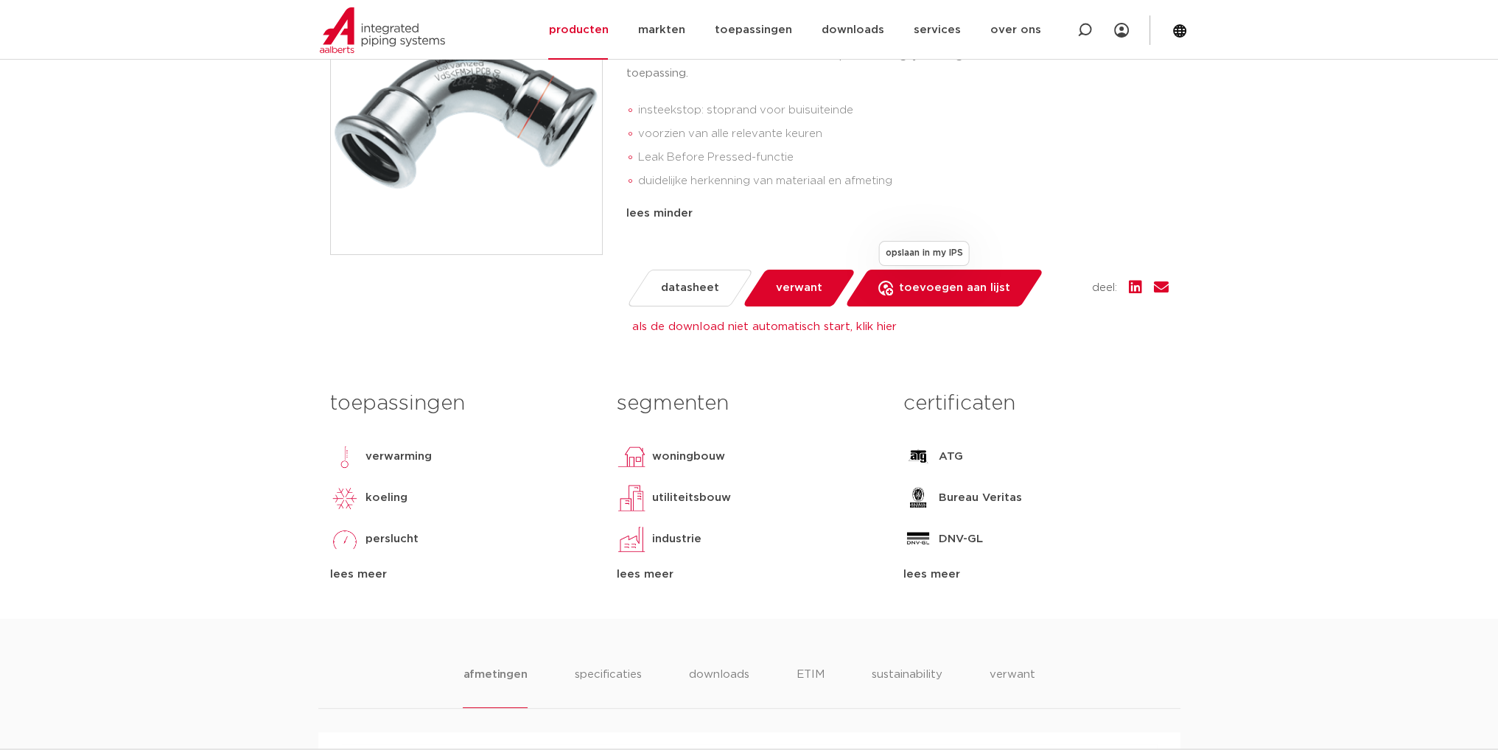
scroll to position [74, 0]
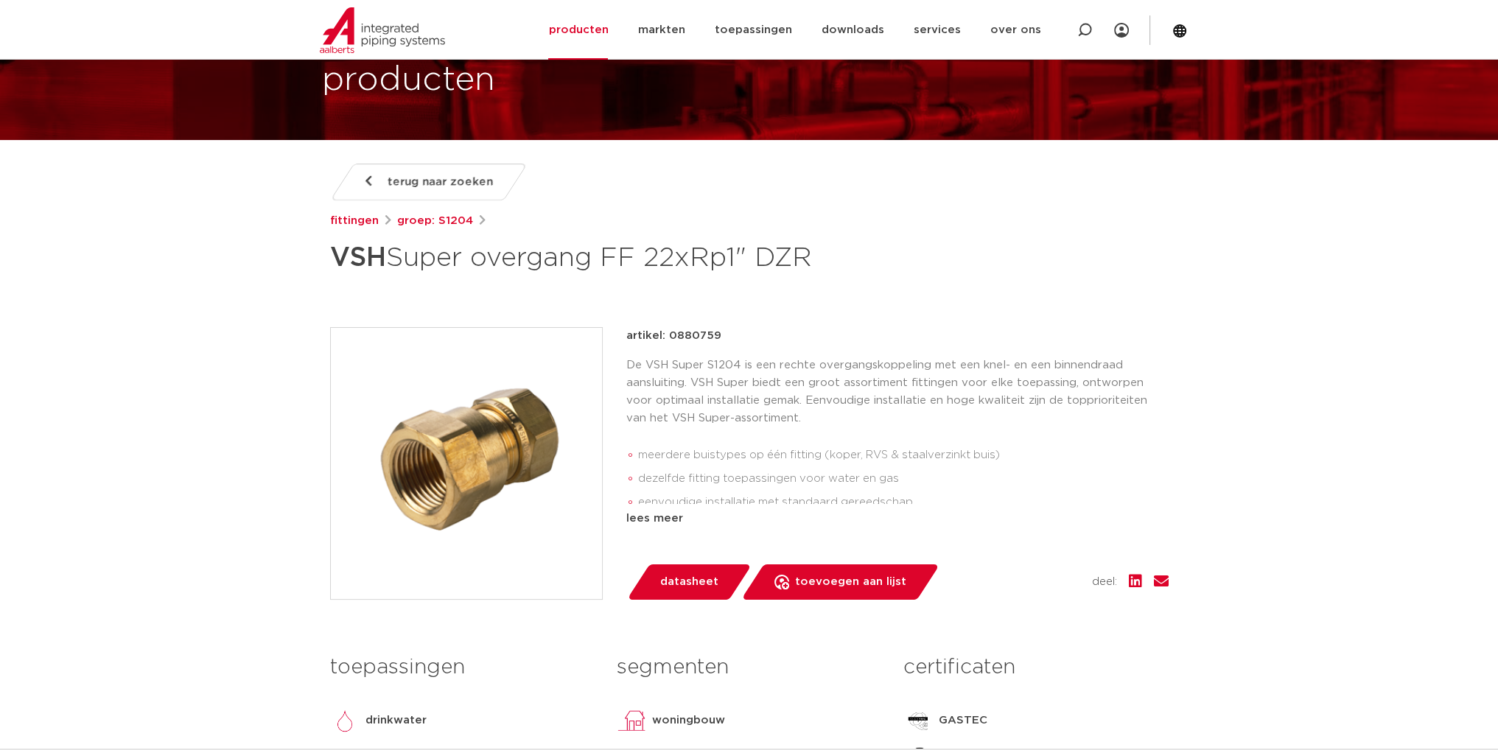
scroll to position [147, 0]
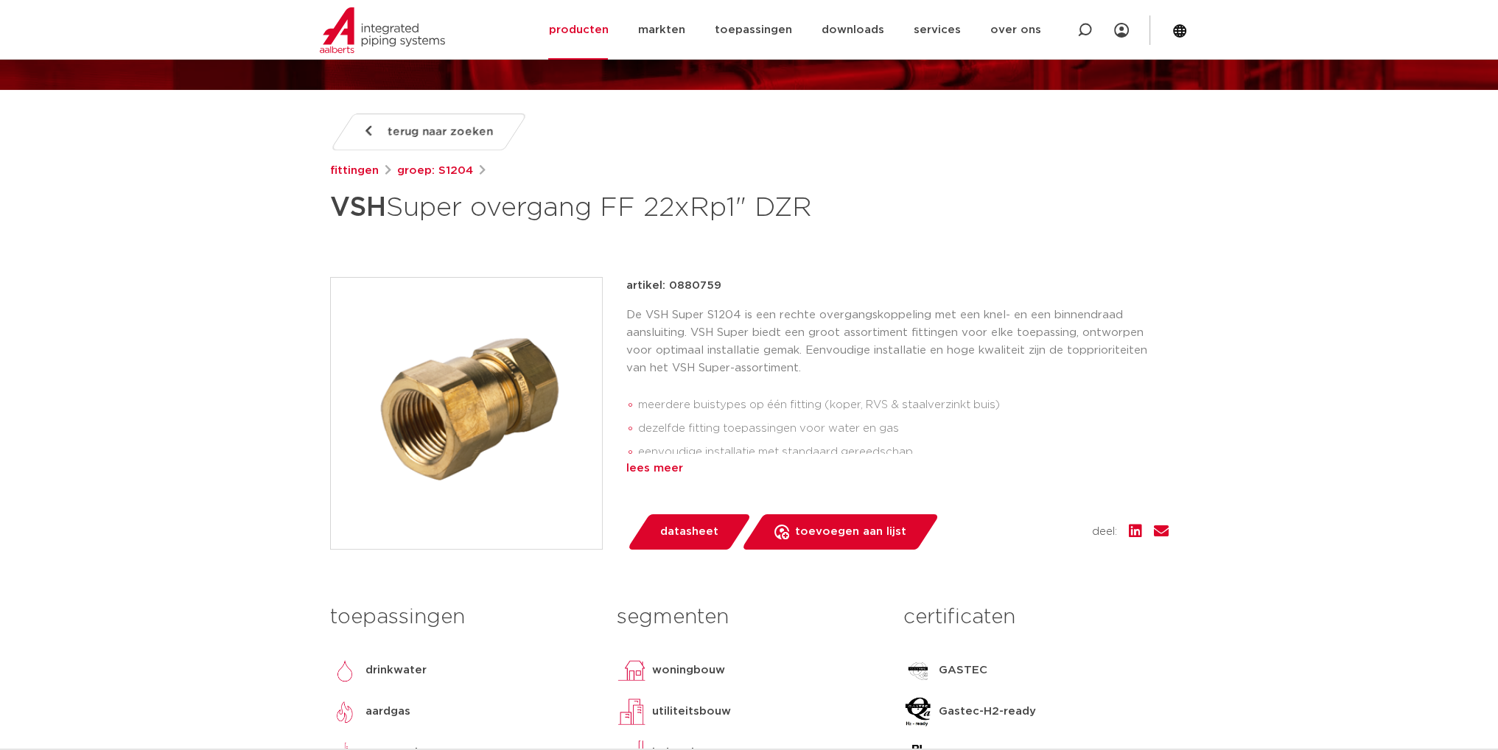
click at [662, 470] on div "lees meer" at bounding box center [897, 469] width 542 height 18
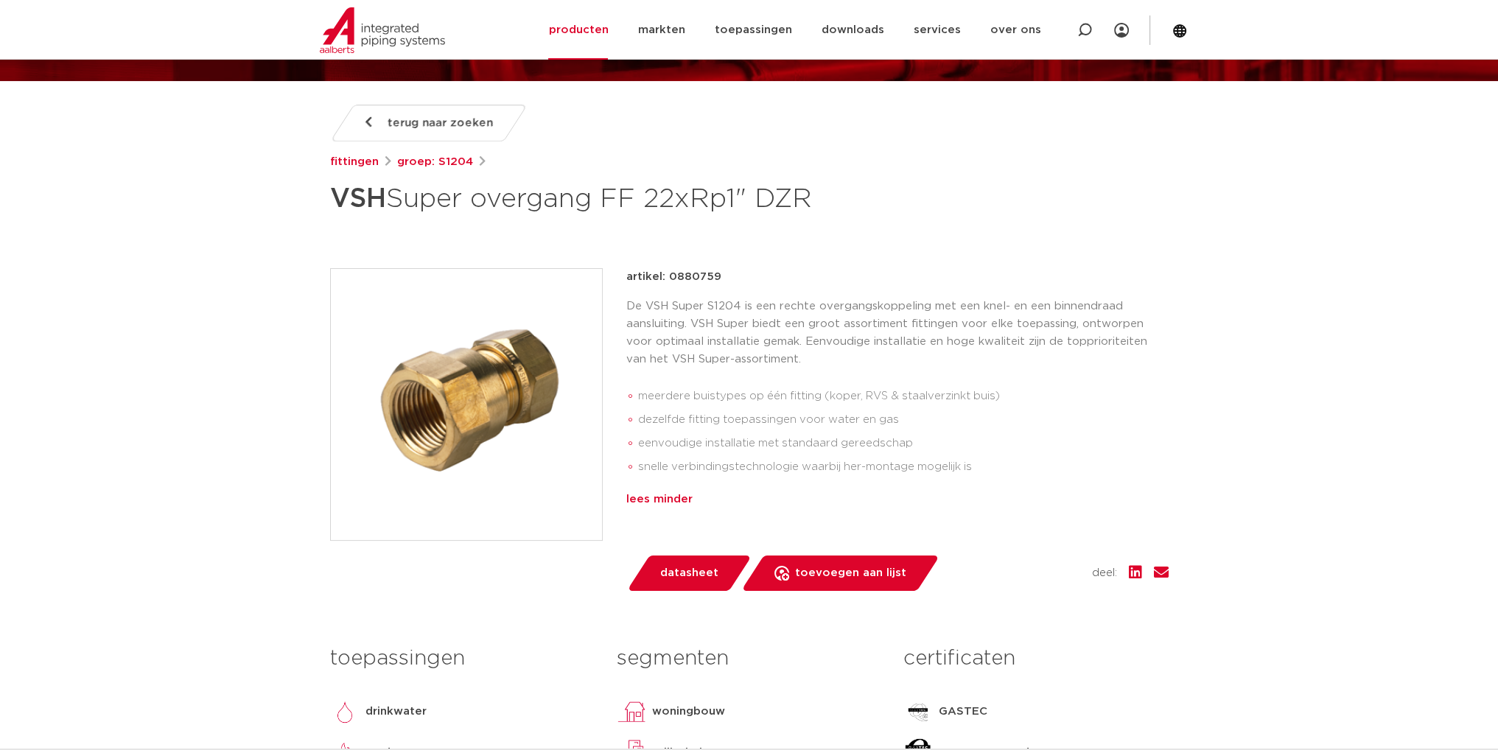
scroll to position [221, 0]
